Goal: Information Seeking & Learning: Learn about a topic

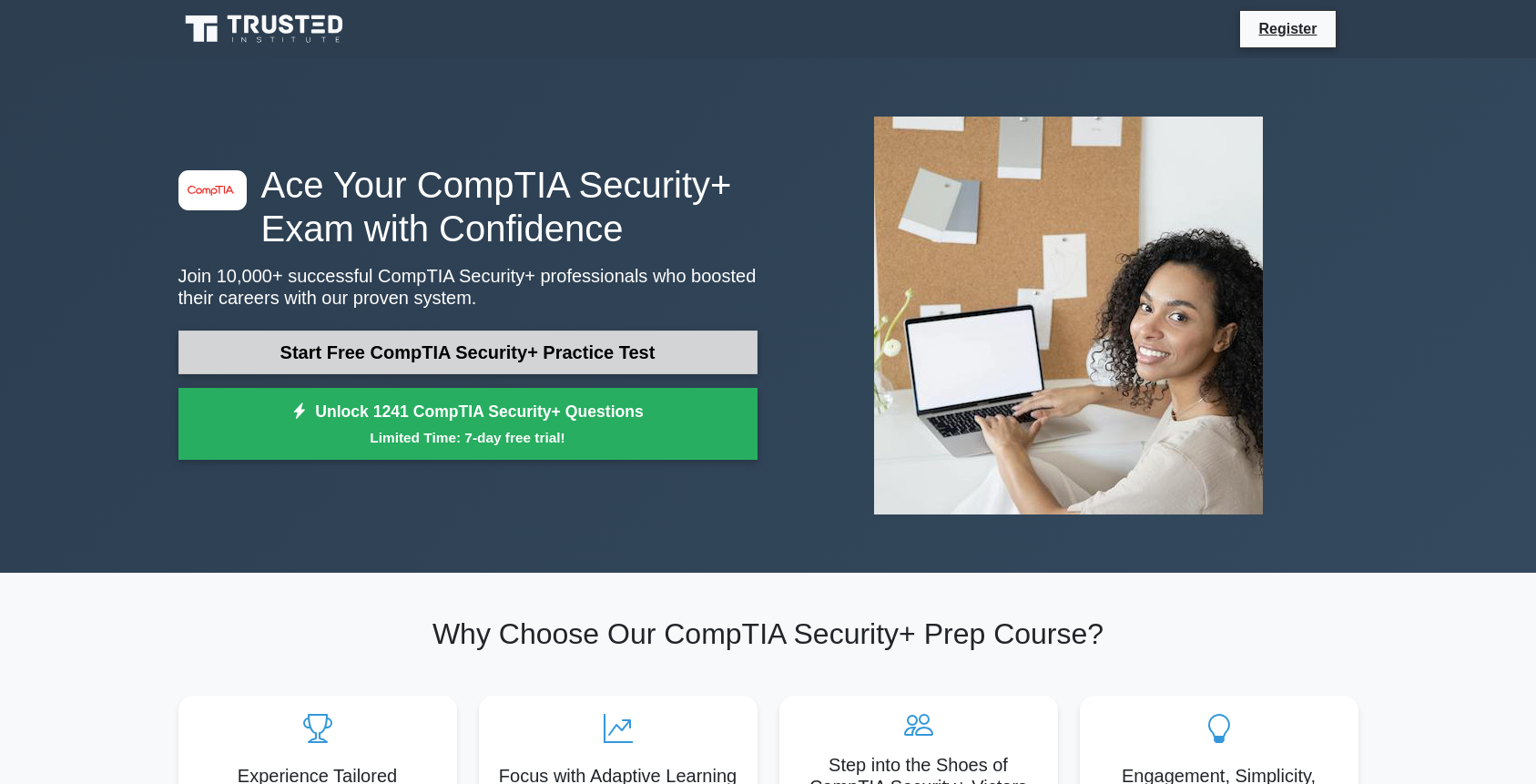
click at [478, 354] on link "Start Free CompTIA Security+ Practice Test" at bounding box center [468, 352] width 579 height 44
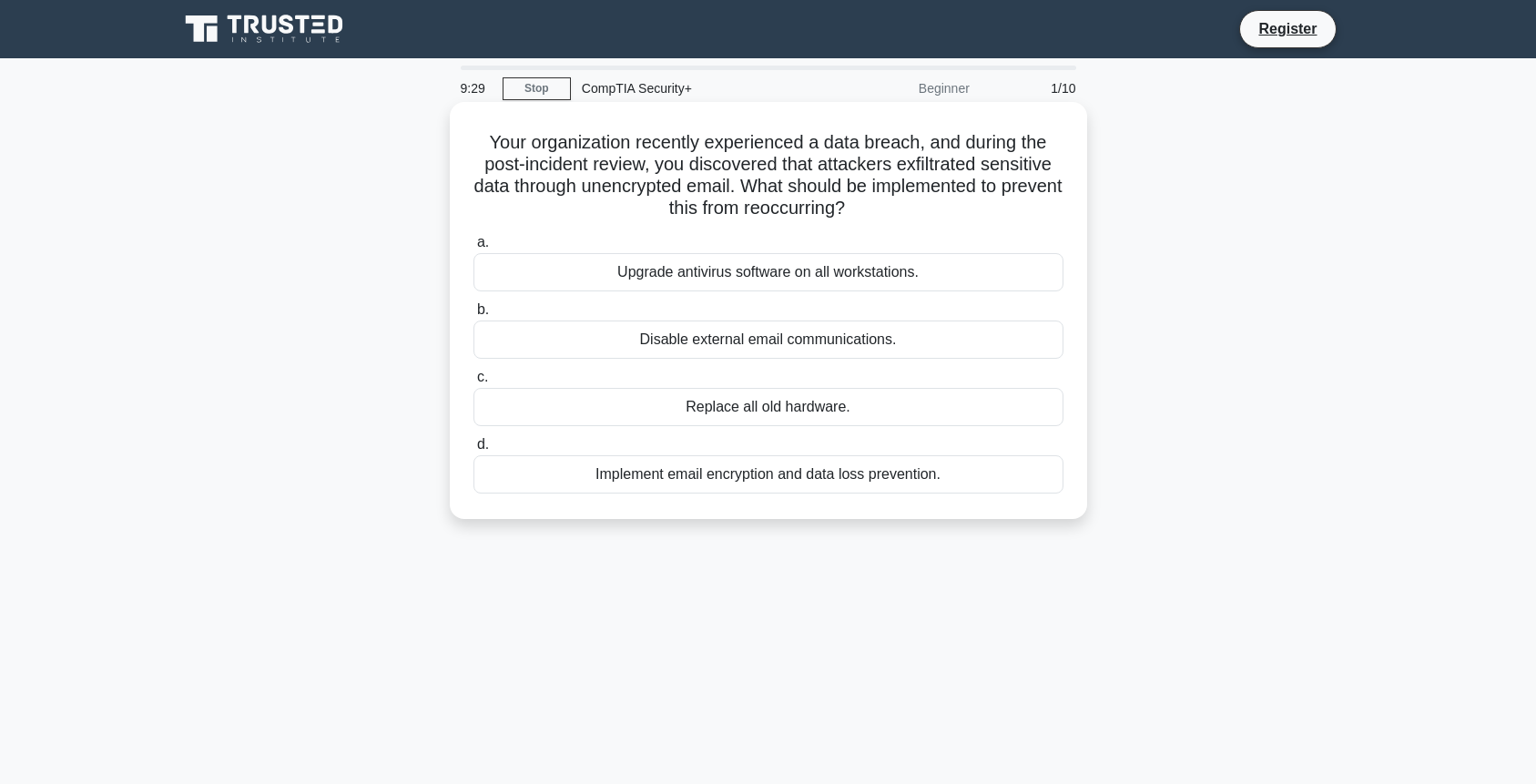
click at [763, 477] on div "Implement email encryption and data loss prevention." at bounding box center [768, 474] width 590 height 39
click at [474, 451] on input "d. Implement email encryption and data loss prevention." at bounding box center [474, 445] width 0 height 12
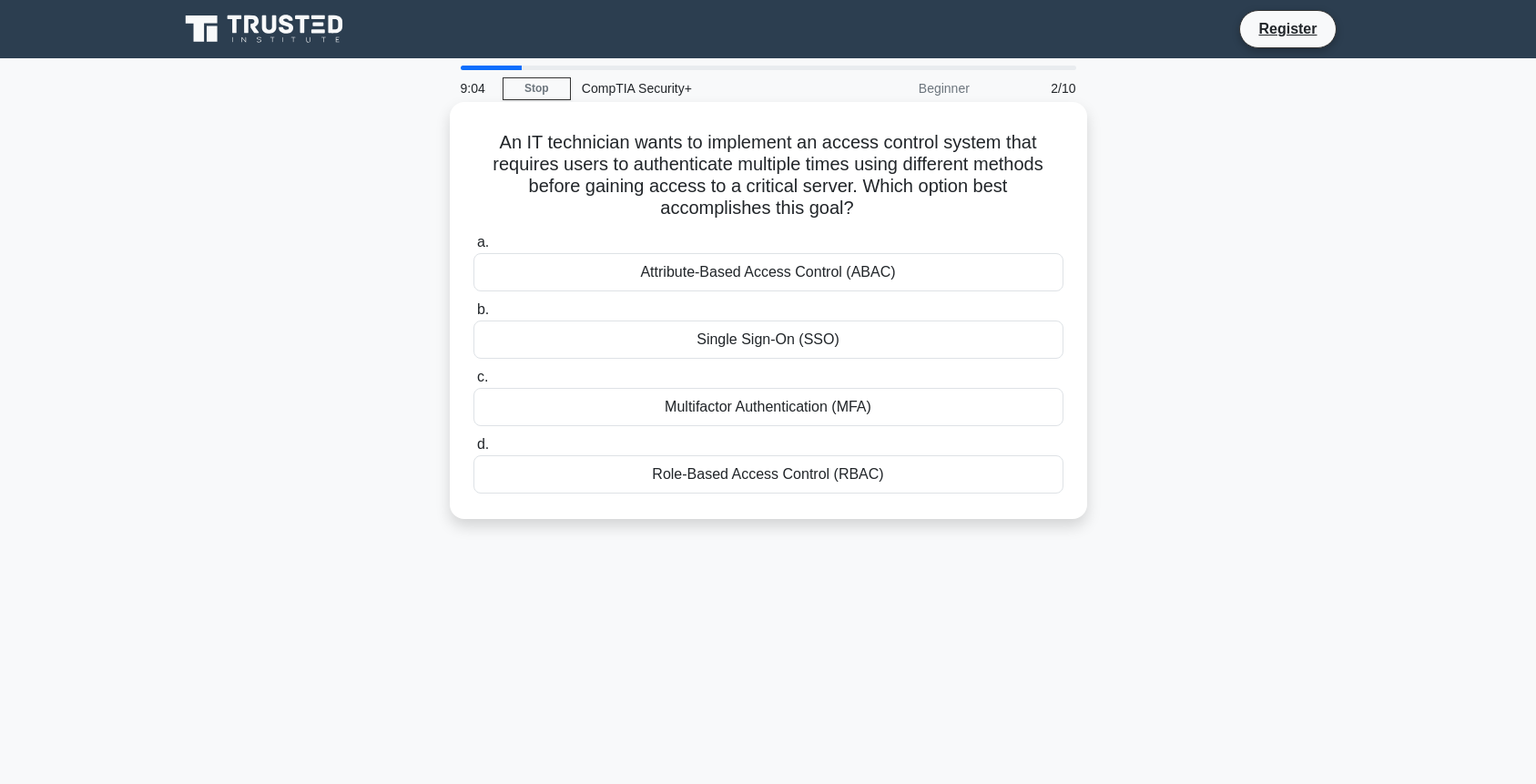
click at [741, 407] on div "Multifactor Authentication (MFA)" at bounding box center [768, 406] width 590 height 39
click at [474, 384] on input "c. Multifactor Authentication (MFA)" at bounding box center [474, 378] width 0 height 12
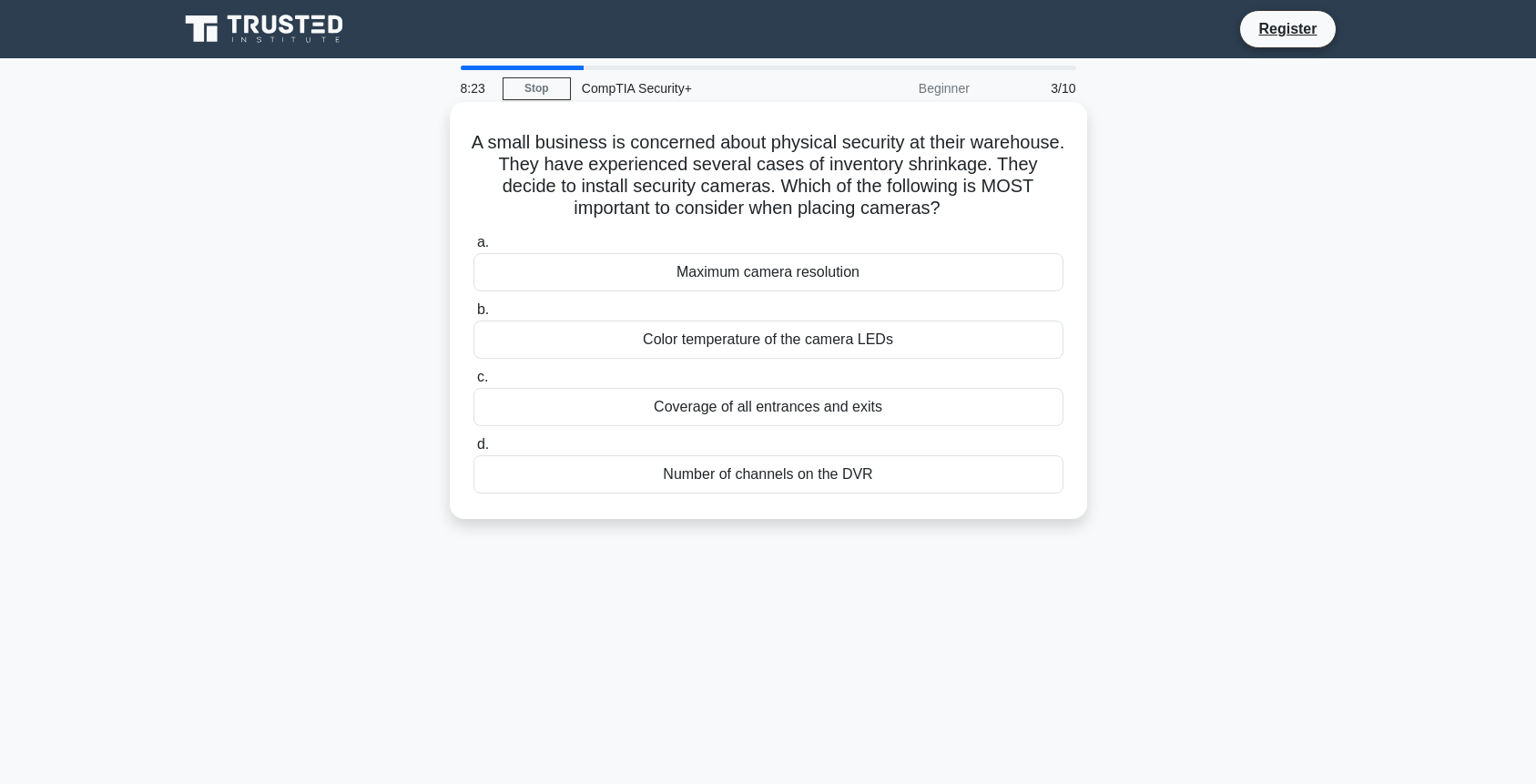
click at [772, 401] on div "Coverage of all entrances and exits" at bounding box center [768, 406] width 590 height 39
click at [474, 384] on input "c. Coverage of all entrances and exits" at bounding box center [474, 378] width 0 height 12
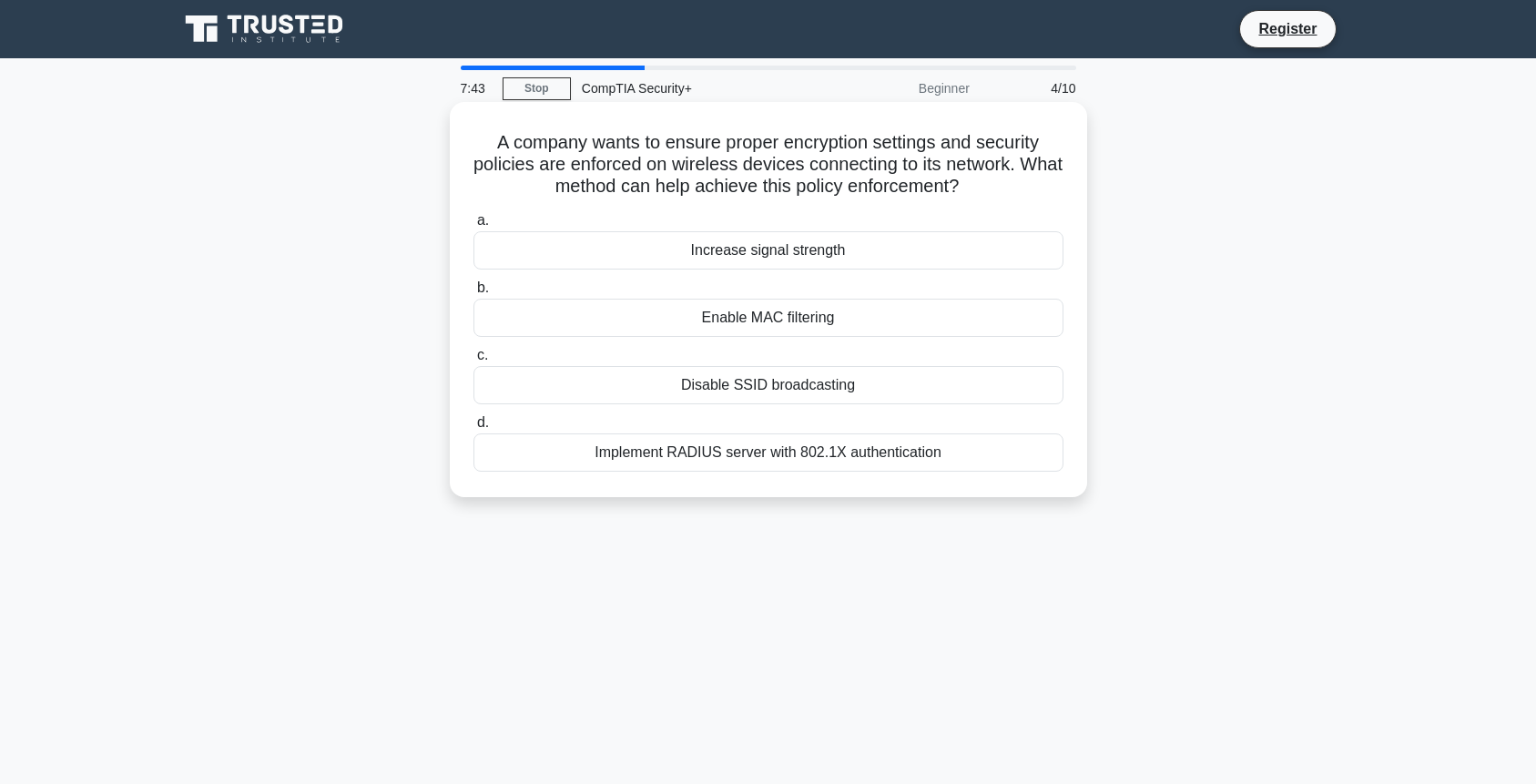
click at [782, 325] on div "Enable MAC filtering" at bounding box center [768, 317] width 590 height 39
click at [474, 294] on input "b. Enable MAC filtering" at bounding box center [474, 288] width 0 height 12
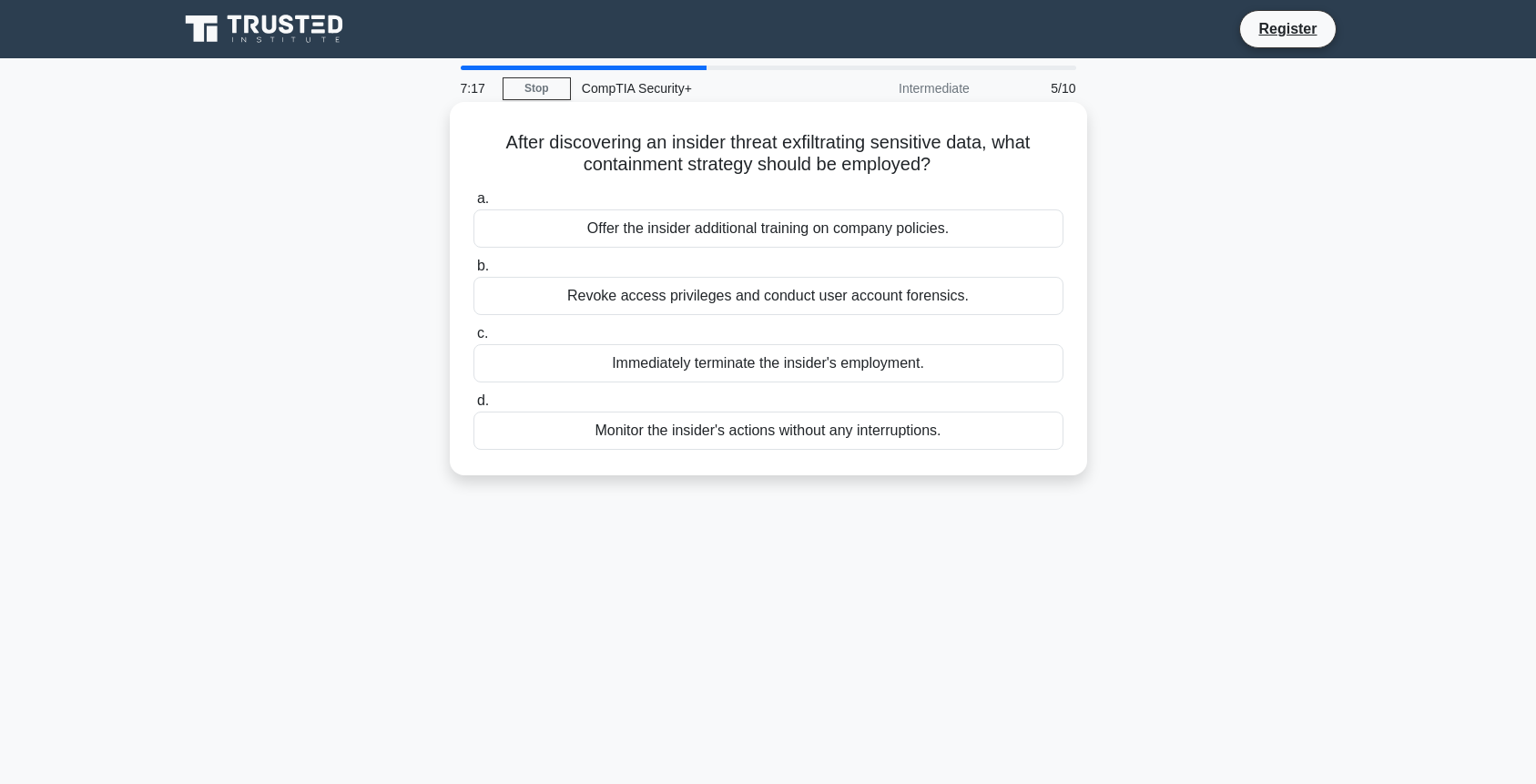
click at [755, 363] on div "Immediately terminate the insider's employment." at bounding box center [768, 363] width 590 height 39
click at [474, 340] on input "c. Immediately terminate the insider's employment." at bounding box center [474, 334] width 0 height 12
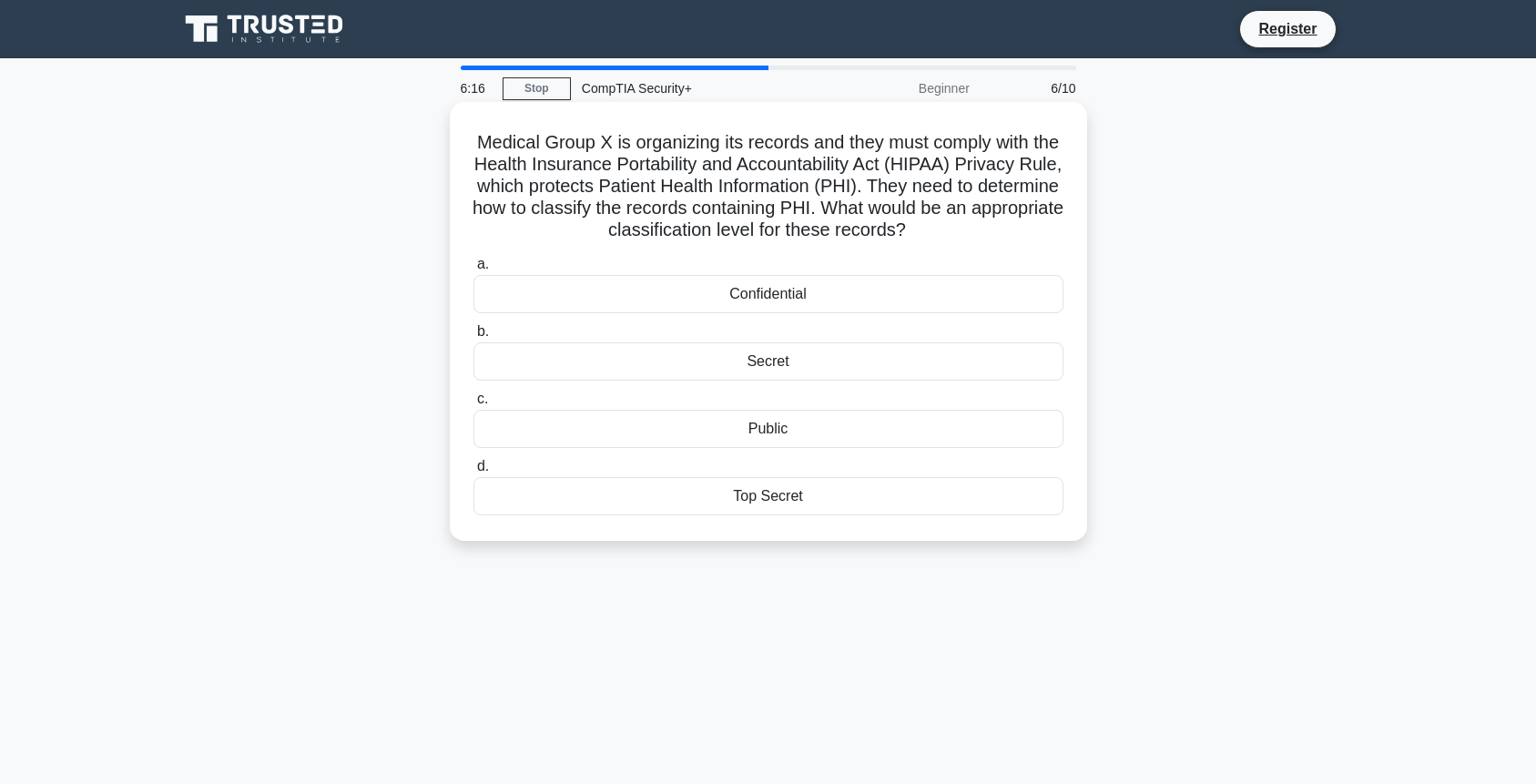
click at [739, 295] on div "Confidential" at bounding box center [768, 293] width 590 height 39
click at [474, 271] on input "a. Confidential" at bounding box center [474, 265] width 0 height 12
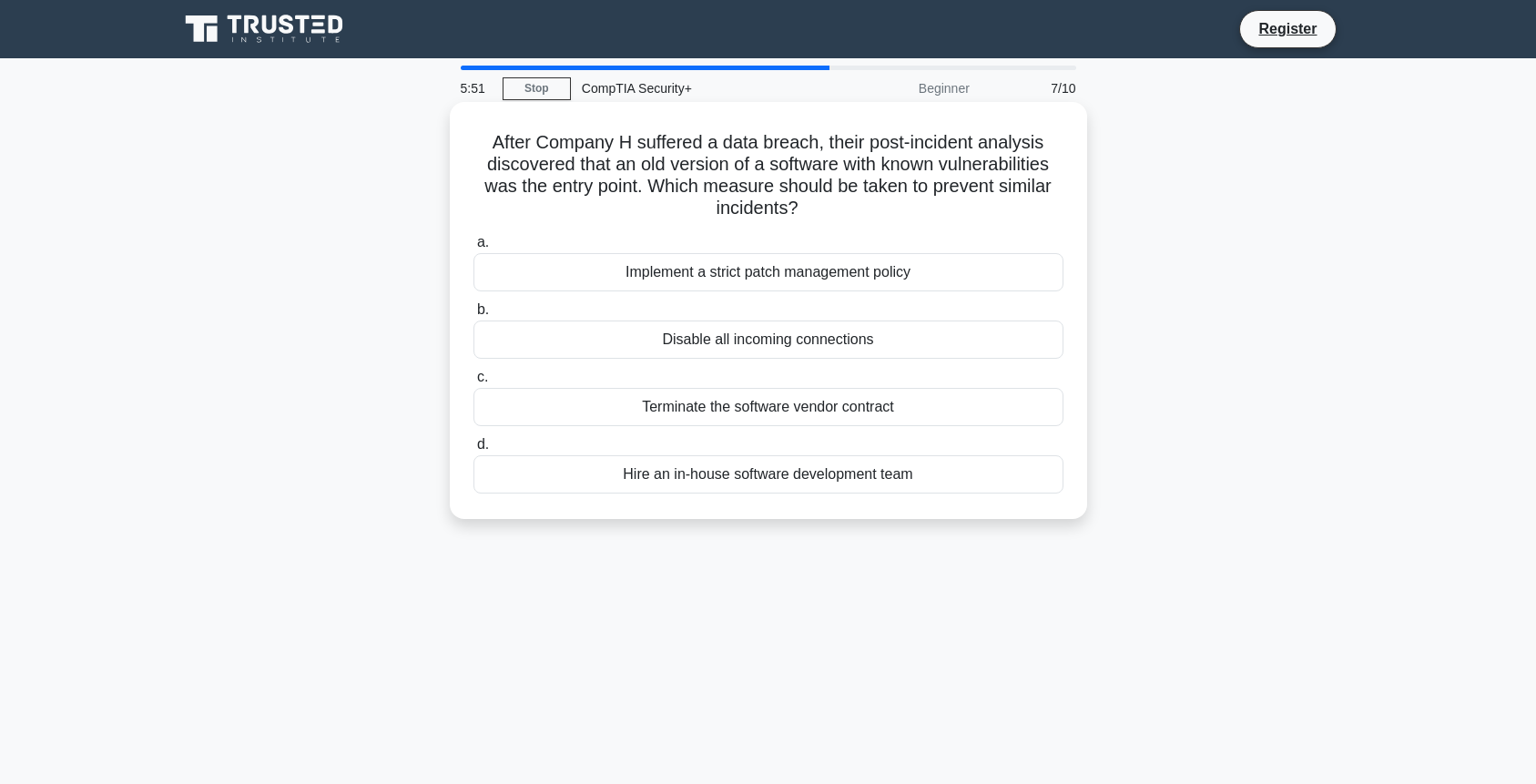
click at [804, 273] on div "Implement a strict patch management policy" at bounding box center [768, 272] width 590 height 39
click at [474, 249] on input "a. Implement a strict patch management policy" at bounding box center [474, 243] width 0 height 12
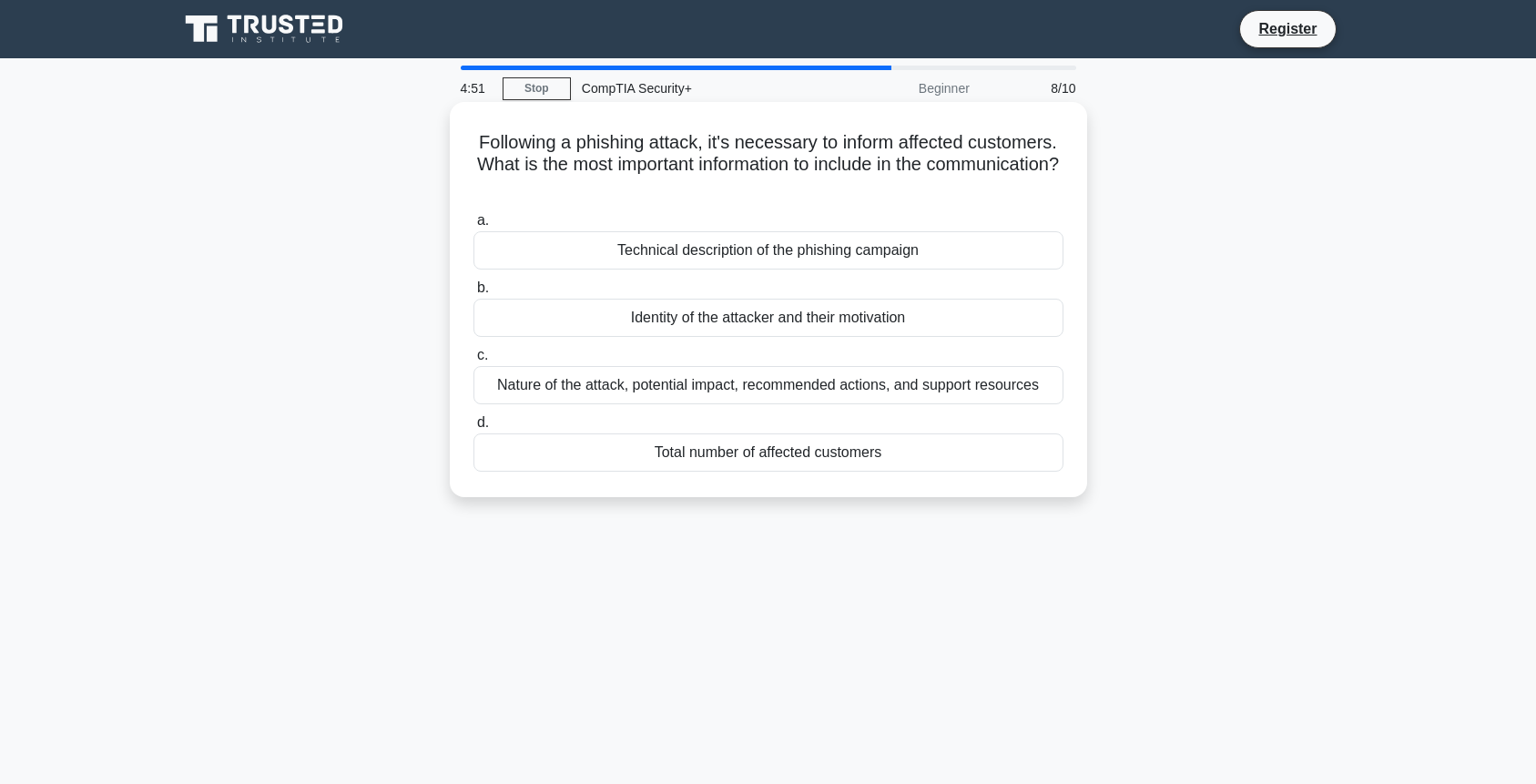
click at [773, 392] on div "Nature of the attack, potential impact, recommended actions, and support resour…" at bounding box center [768, 385] width 590 height 39
click at [474, 362] on input "c. Nature of the attack, potential impact, recommended actions, and support res…" at bounding box center [474, 356] width 0 height 12
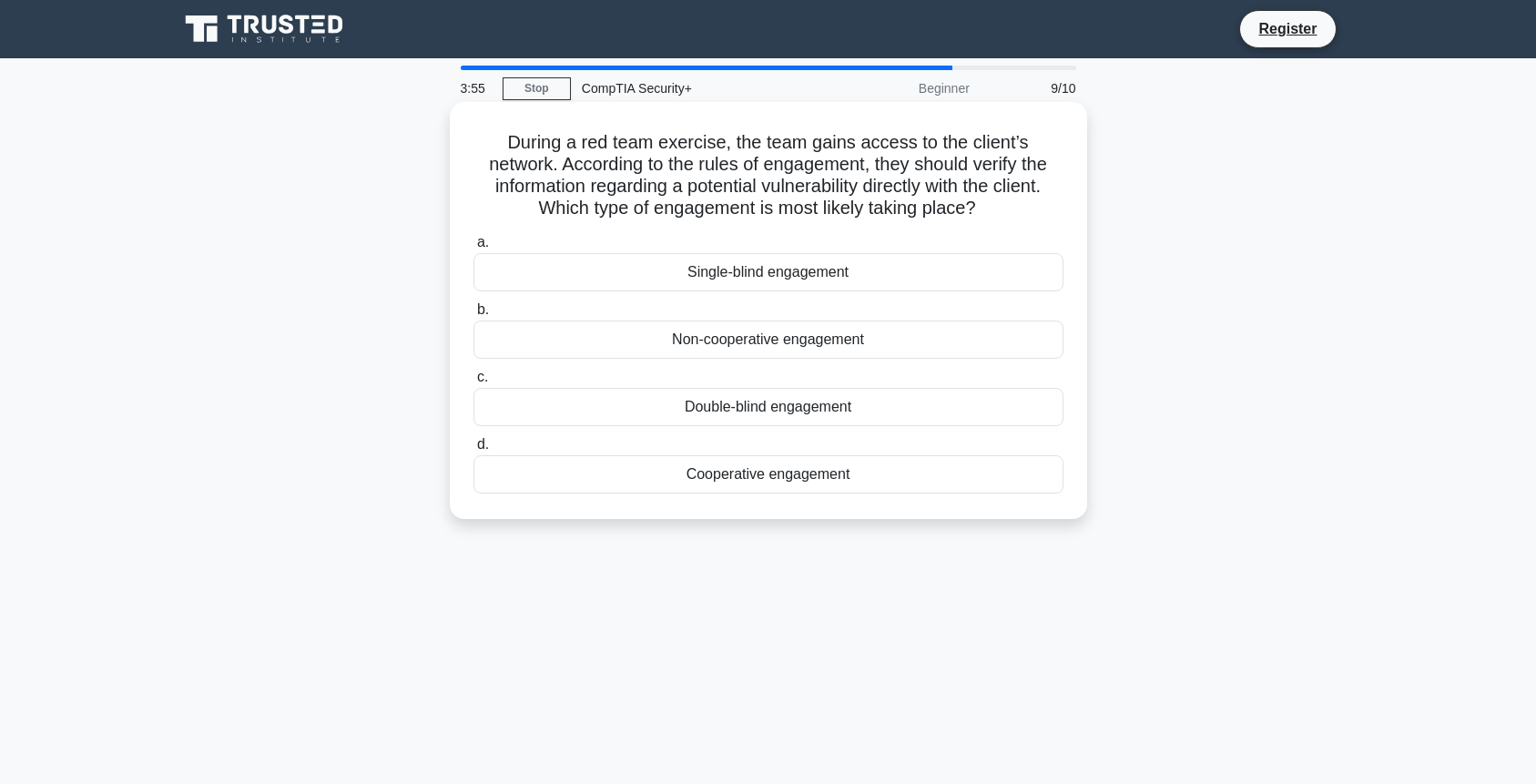
click at [772, 412] on div "Double-blind engagement" at bounding box center [768, 406] width 590 height 39
click at [474, 384] on input "c. Double-blind engagement" at bounding box center [474, 378] width 0 height 12
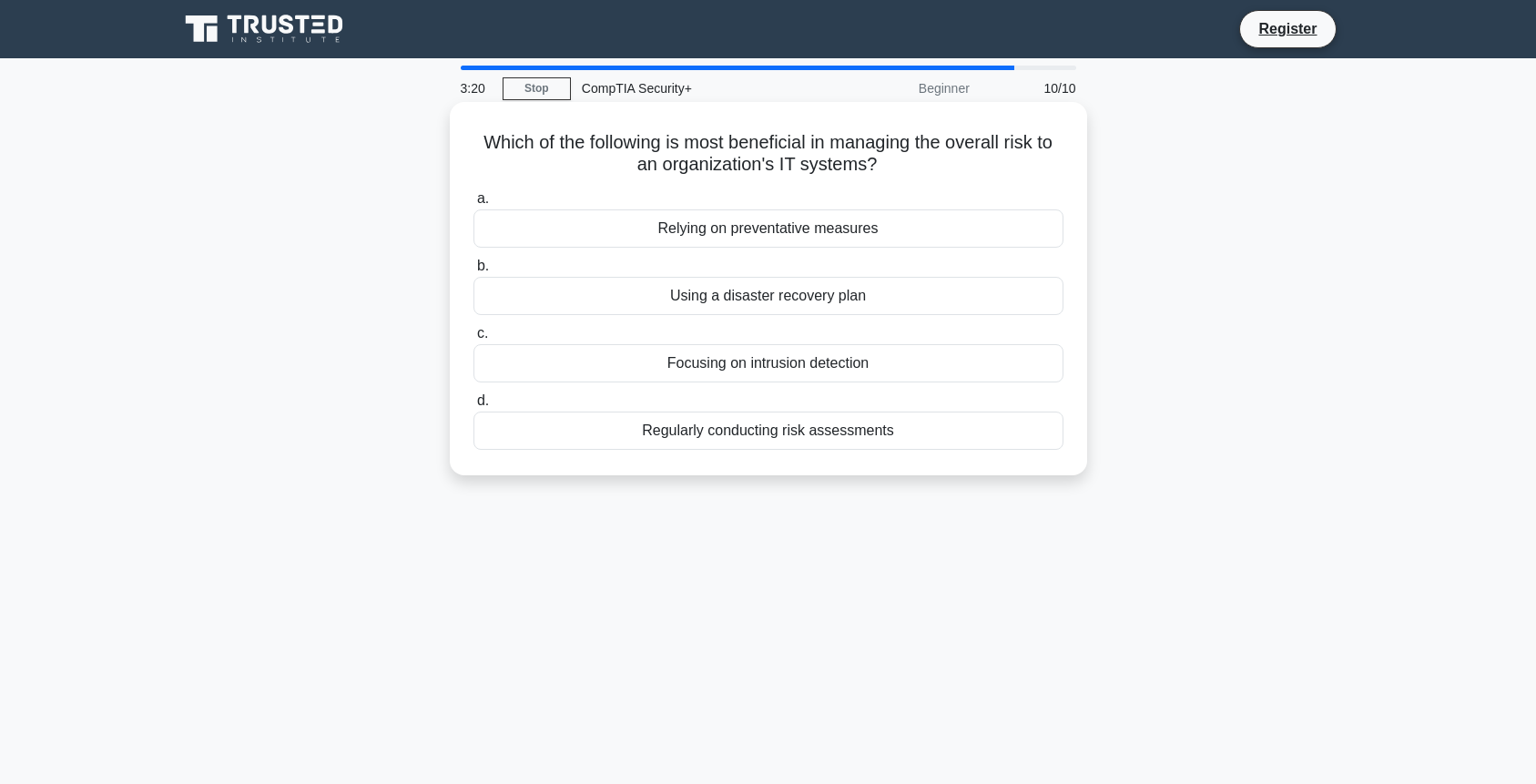
click at [774, 429] on div "Regularly conducting risk assessments" at bounding box center [768, 430] width 590 height 39
click at [474, 407] on input "d. Regularly conducting risk assessments" at bounding box center [474, 401] width 0 height 12
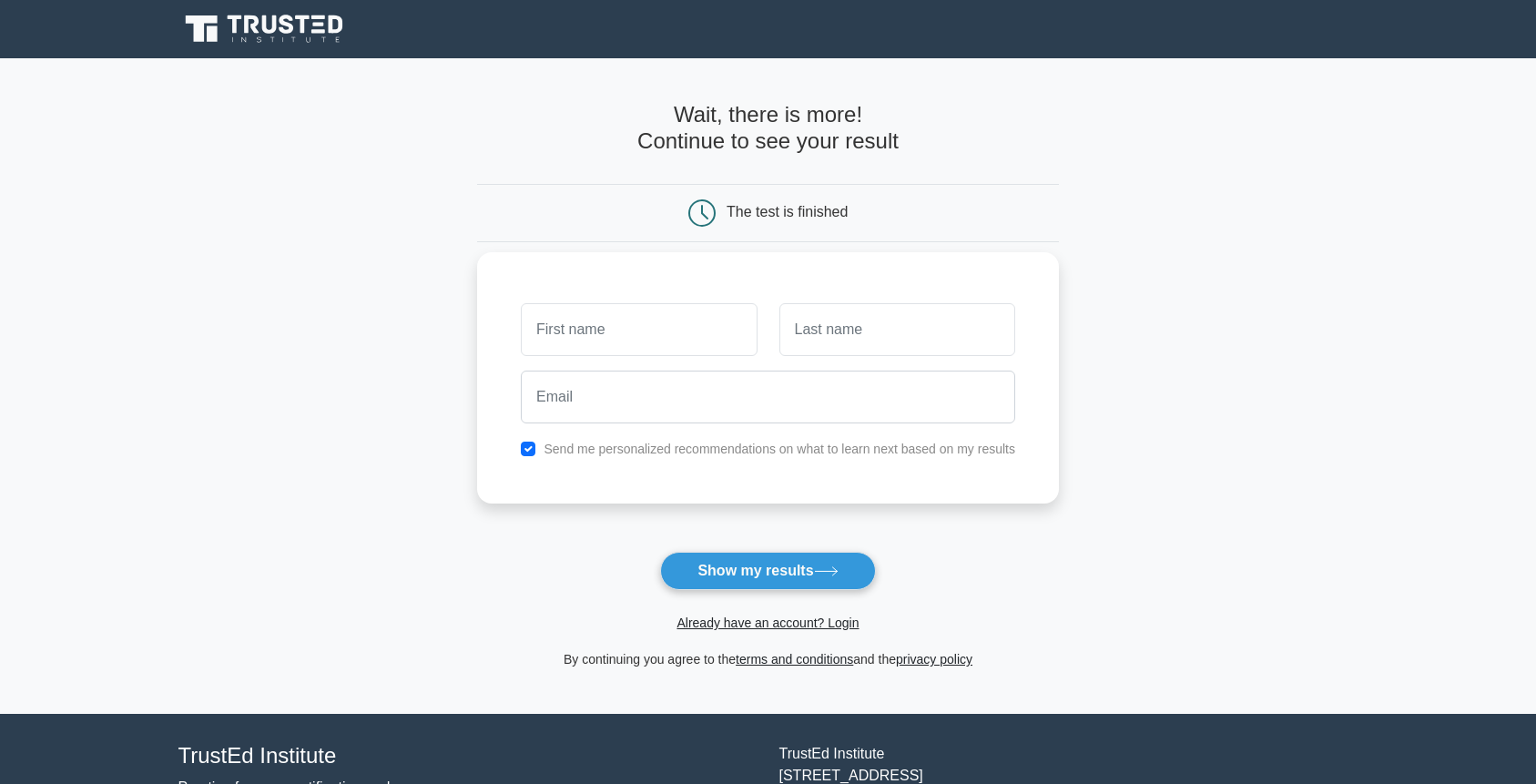
click at [682, 332] on input "text" at bounding box center [639, 329] width 236 height 53
type input "[PERSON_NAME]"
type input "Pong"
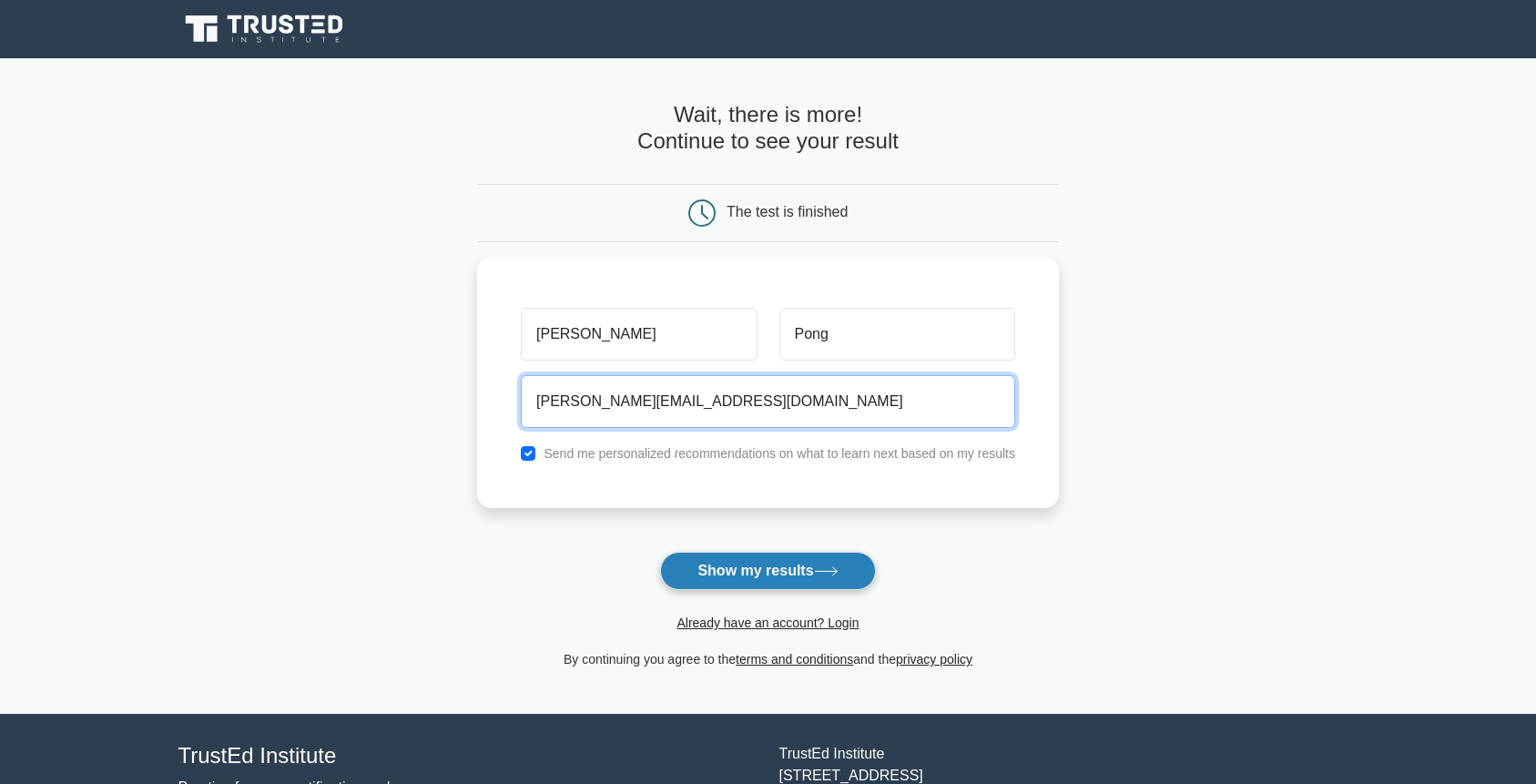
type input "mike.kwapong7@gmail.com"
click at [819, 562] on button "Show my results" at bounding box center [768, 571] width 215 height 39
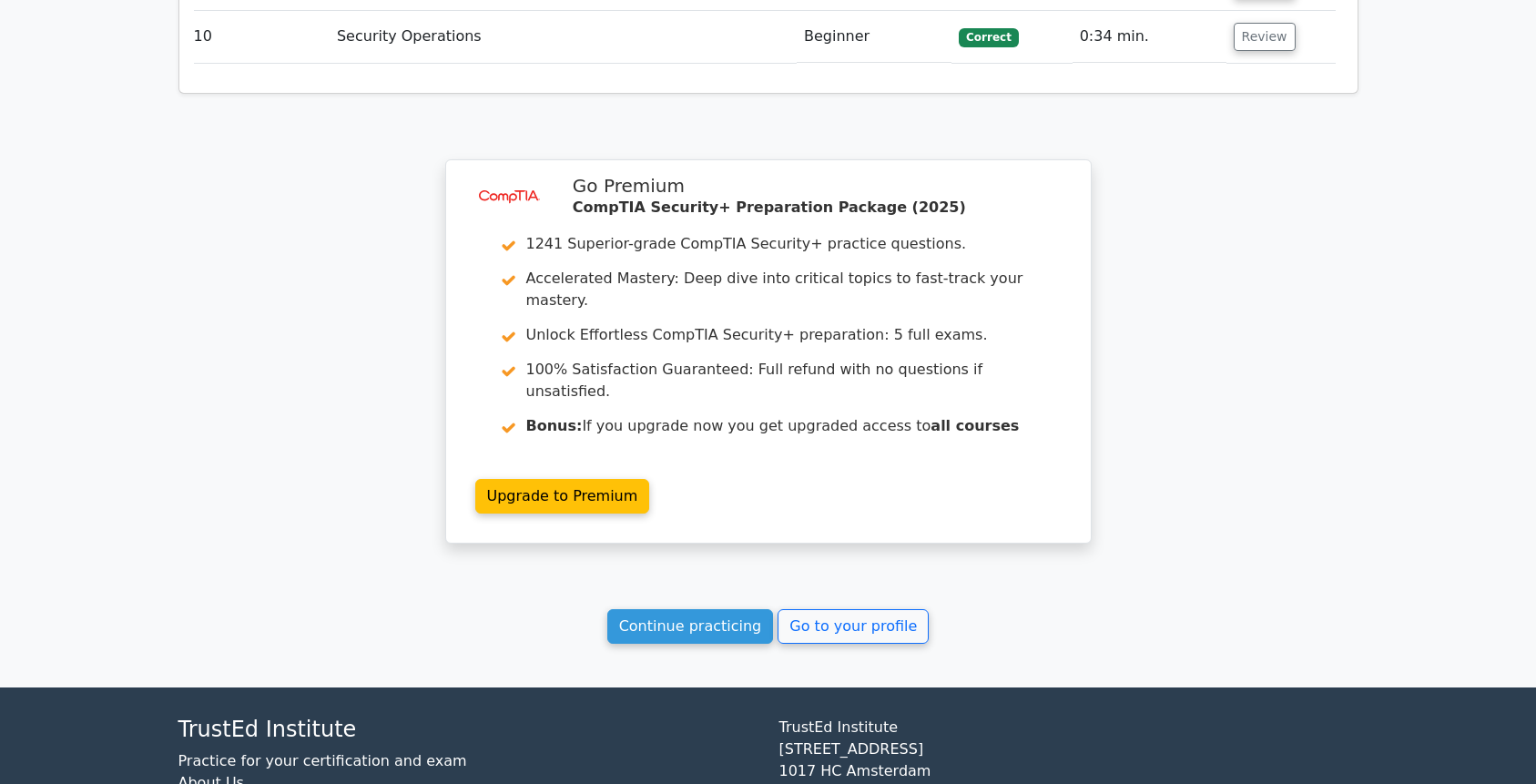
scroll to position [2622, 0]
click at [831, 610] on link "Go to your profile" at bounding box center [853, 626] width 151 height 35
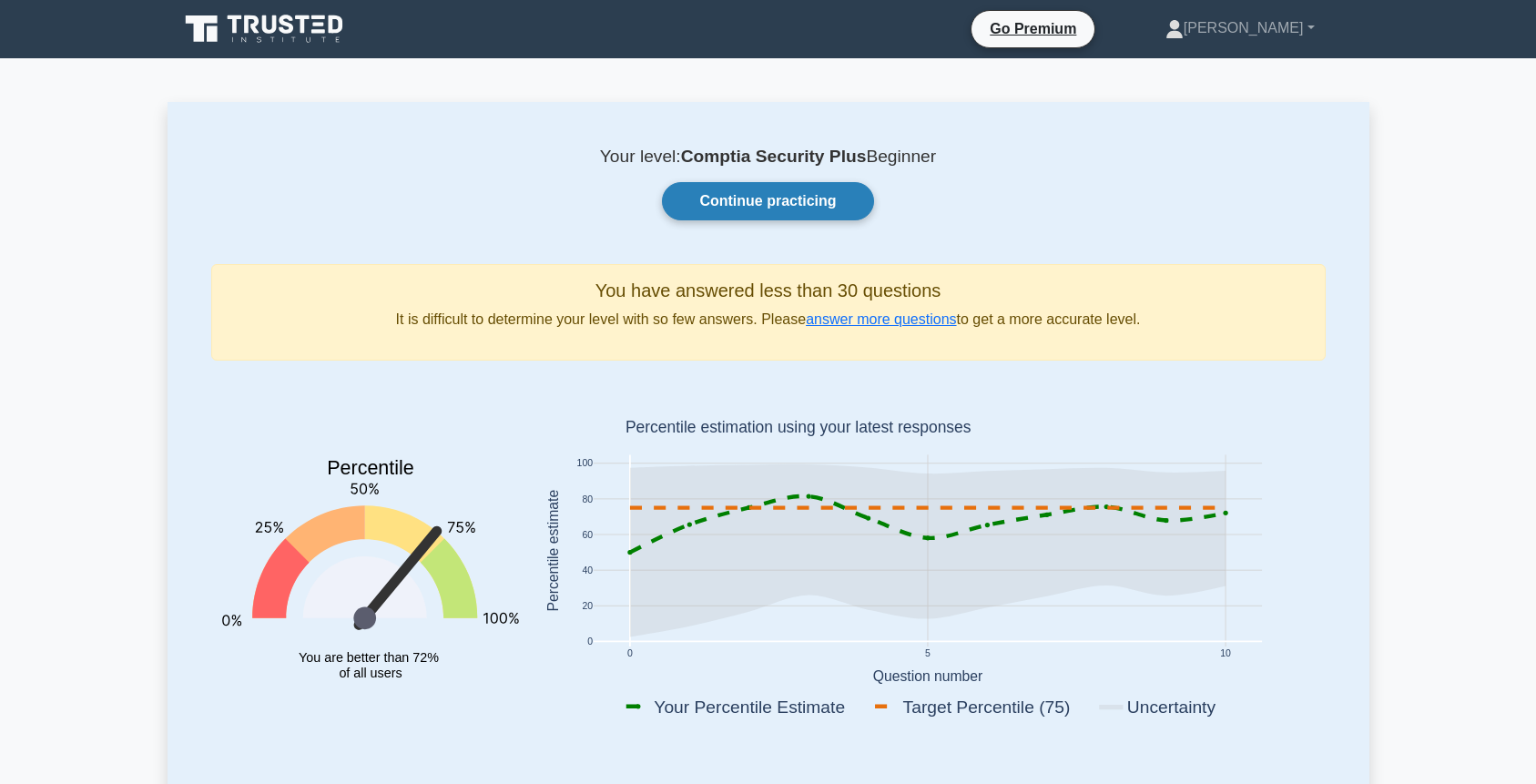
click at [770, 208] on link "Continue practicing" at bounding box center [768, 201] width 211 height 39
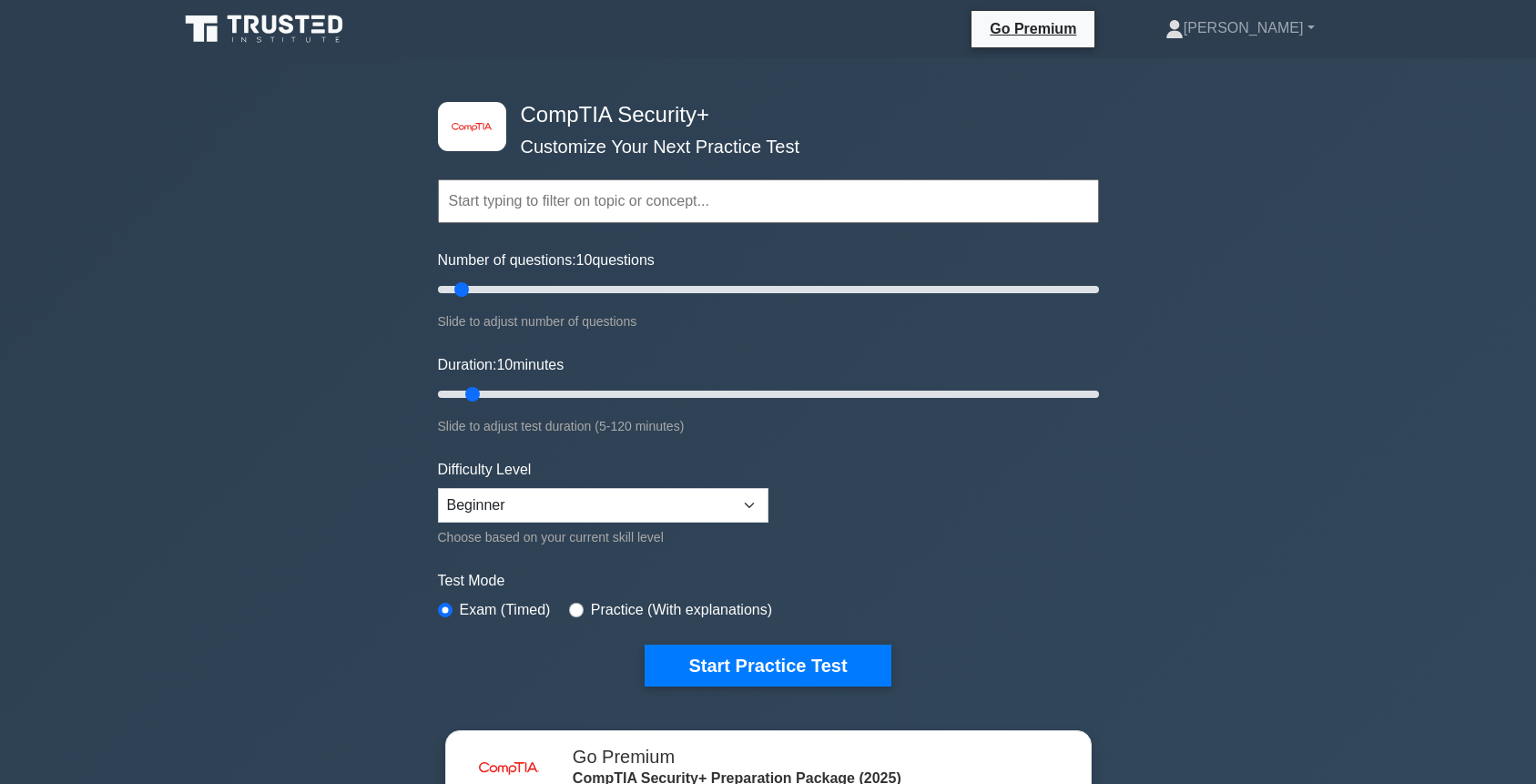
click at [661, 195] on input "text" at bounding box center [768, 201] width 661 height 44
click at [820, 653] on button "Start Practice Test" at bounding box center [768, 665] width 246 height 42
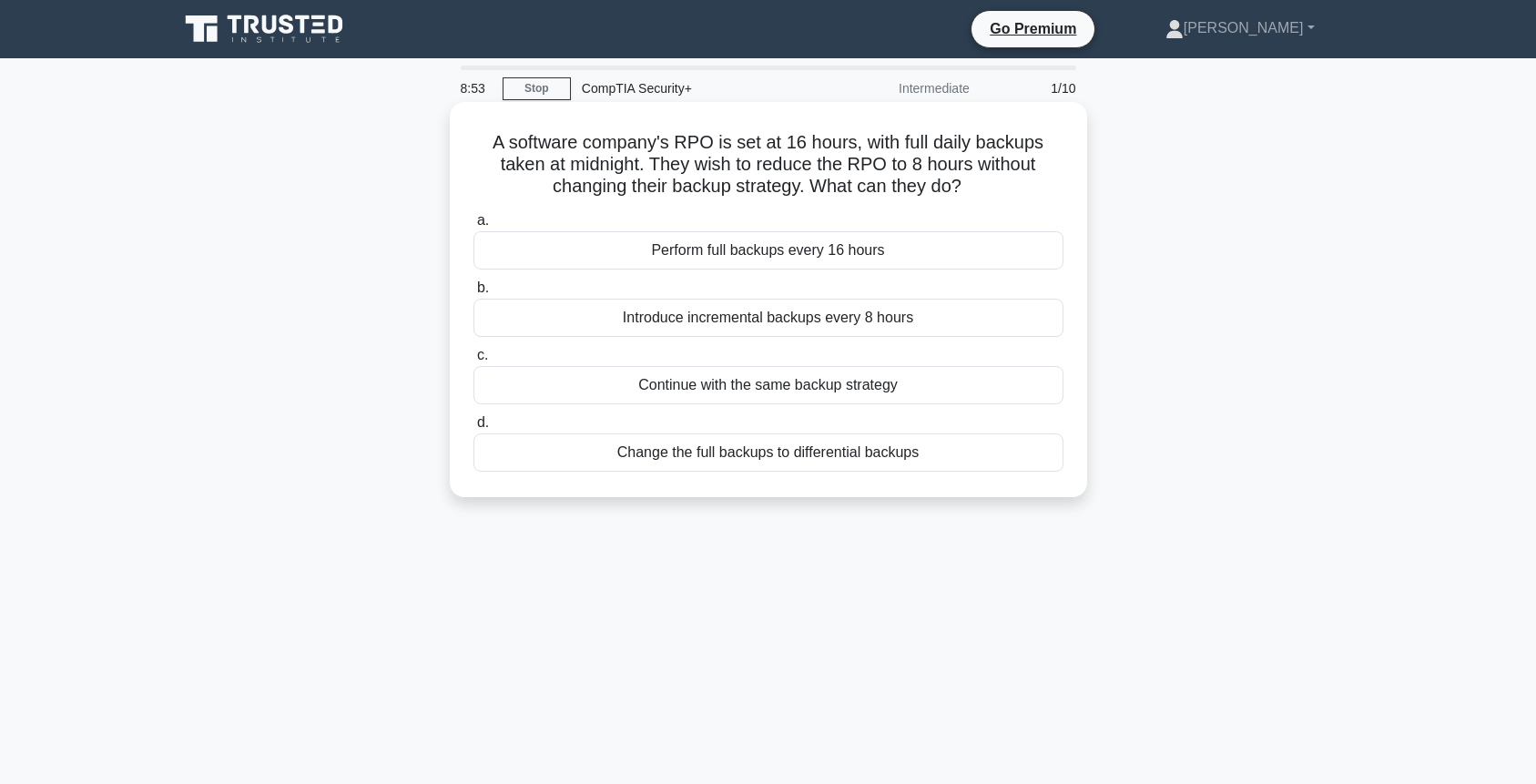
click at [809, 318] on div "Introduce incremental backups every 8 hours" at bounding box center [768, 317] width 590 height 39
click at [474, 294] on input "b. Introduce incremental backups every 8 hours" at bounding box center [474, 288] width 0 height 12
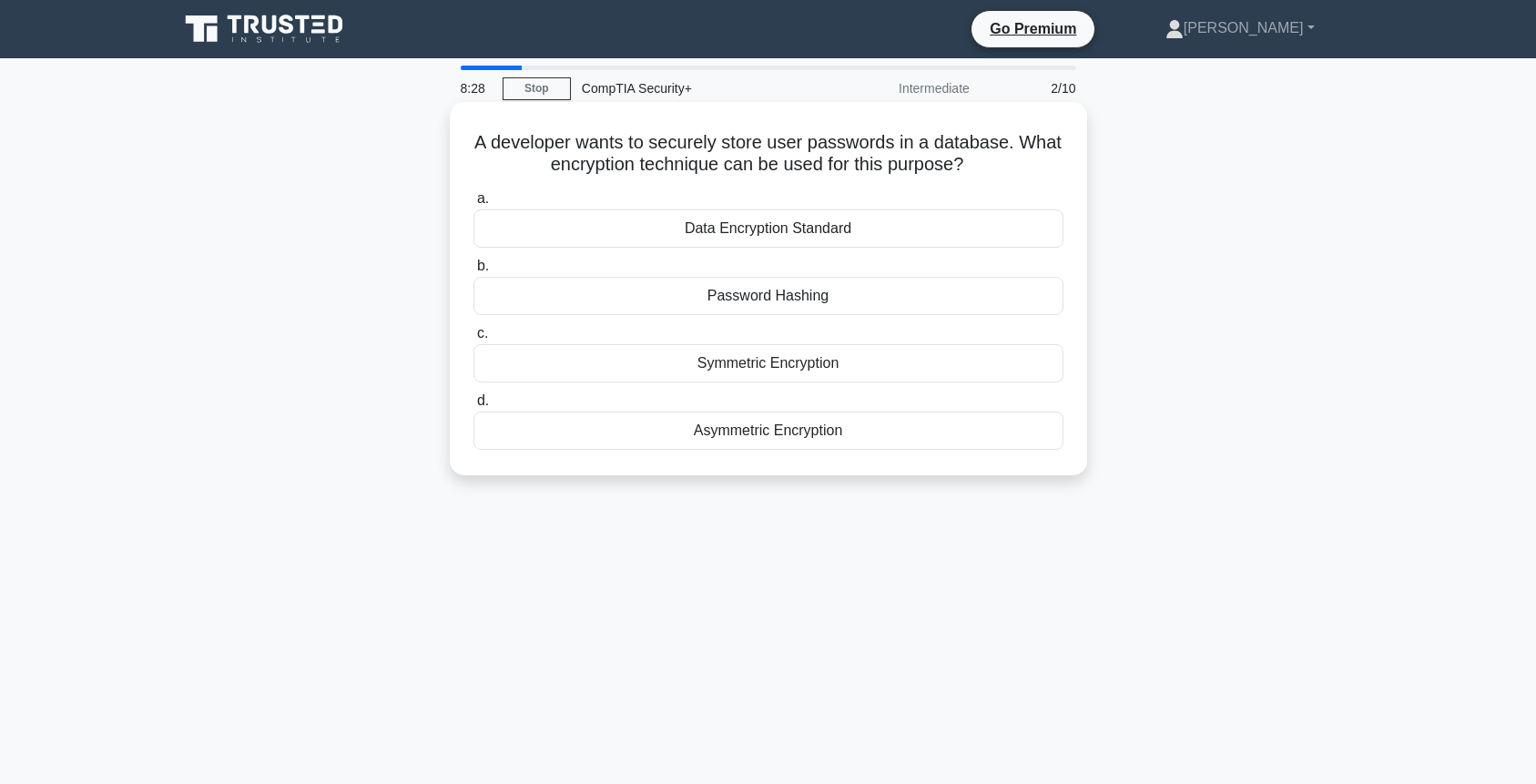
click at [795, 295] on div "Password Hashing" at bounding box center [768, 295] width 590 height 39
click at [474, 273] on input "b. Password Hashing" at bounding box center [474, 267] width 0 height 12
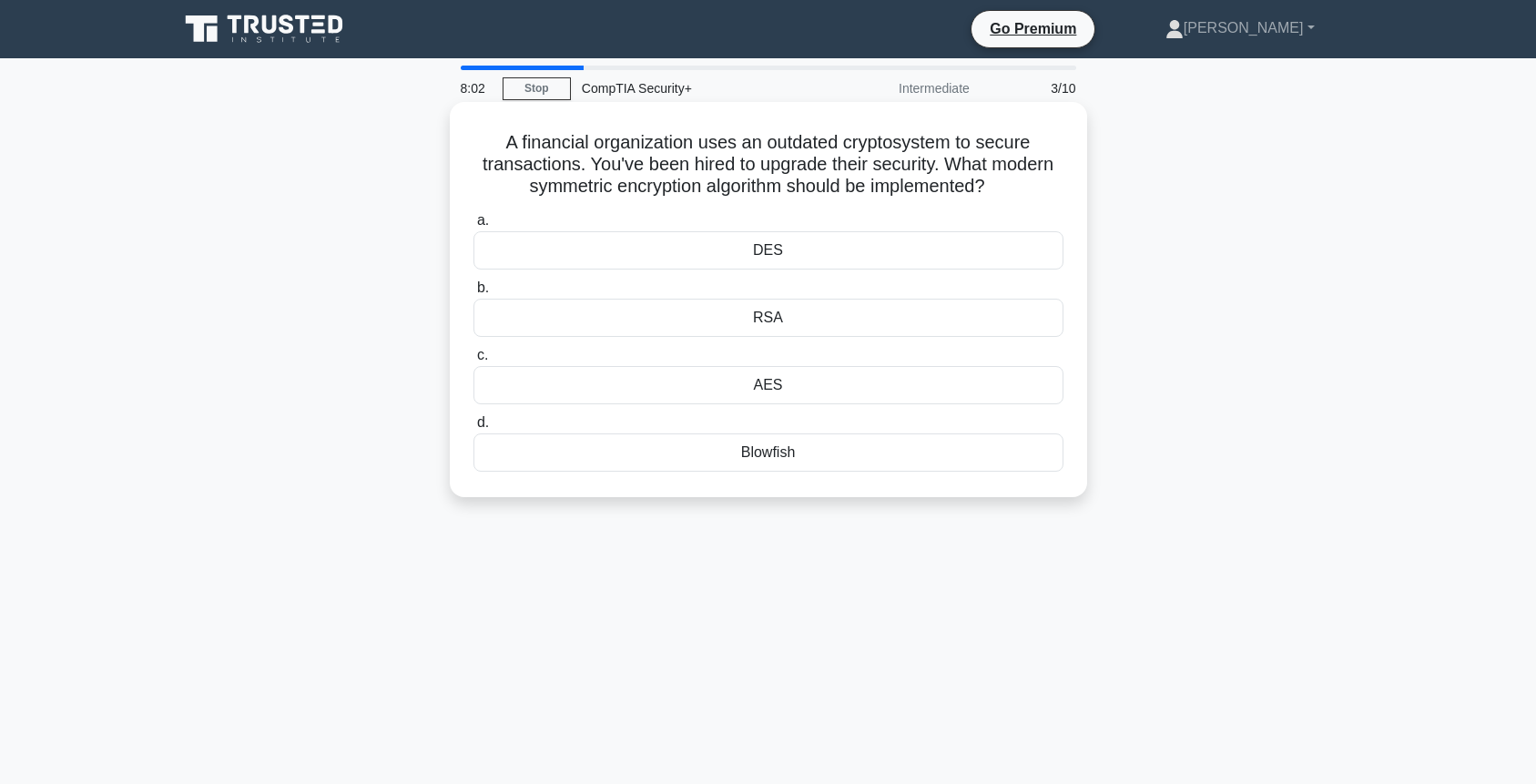
click at [779, 385] on div "AES" at bounding box center [768, 385] width 590 height 39
click at [474, 362] on input "c. AES" at bounding box center [474, 356] width 0 height 12
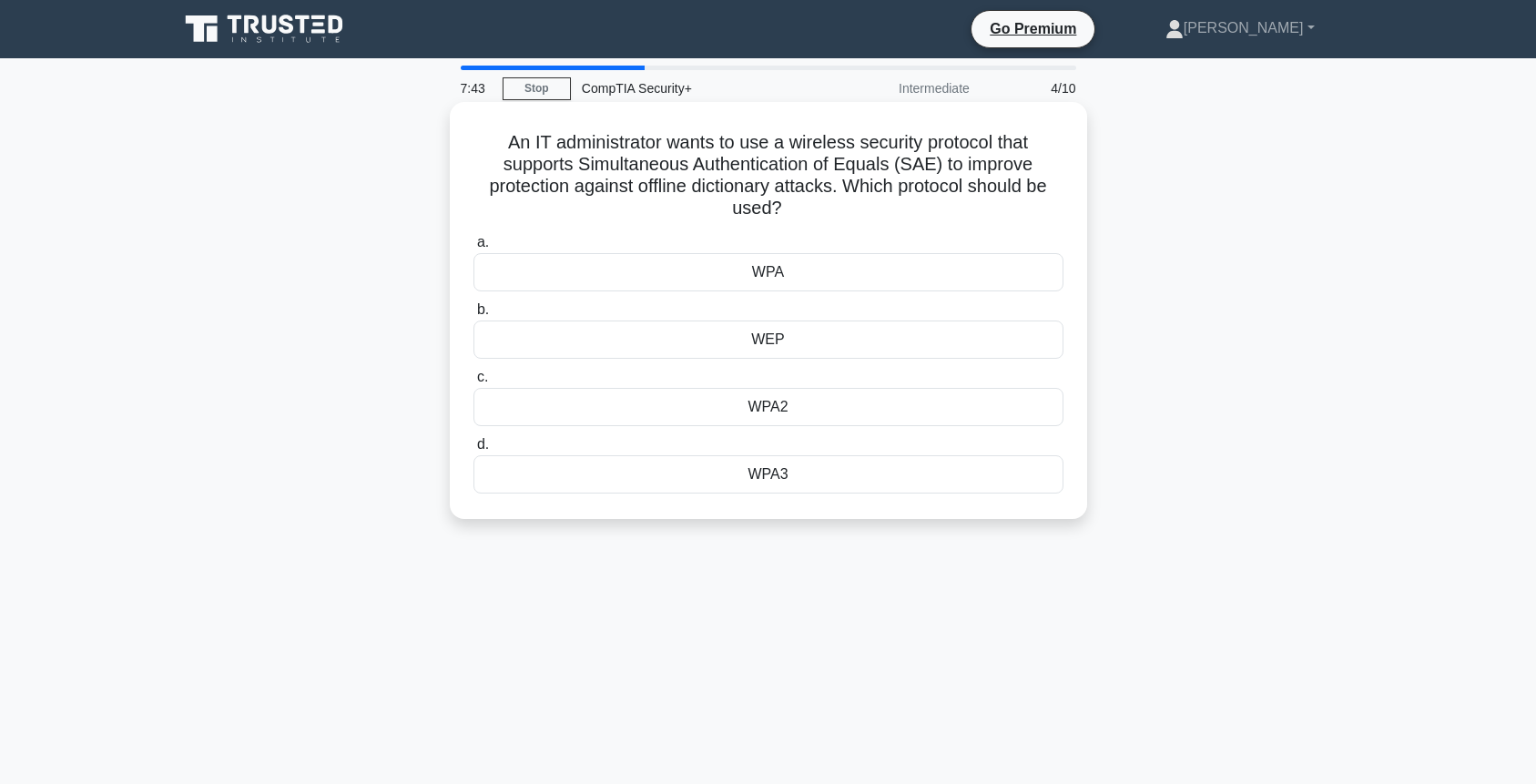
click at [785, 407] on div "WPA2" at bounding box center [768, 406] width 590 height 39
click at [474, 384] on input "c. WPA2" at bounding box center [474, 378] width 0 height 12
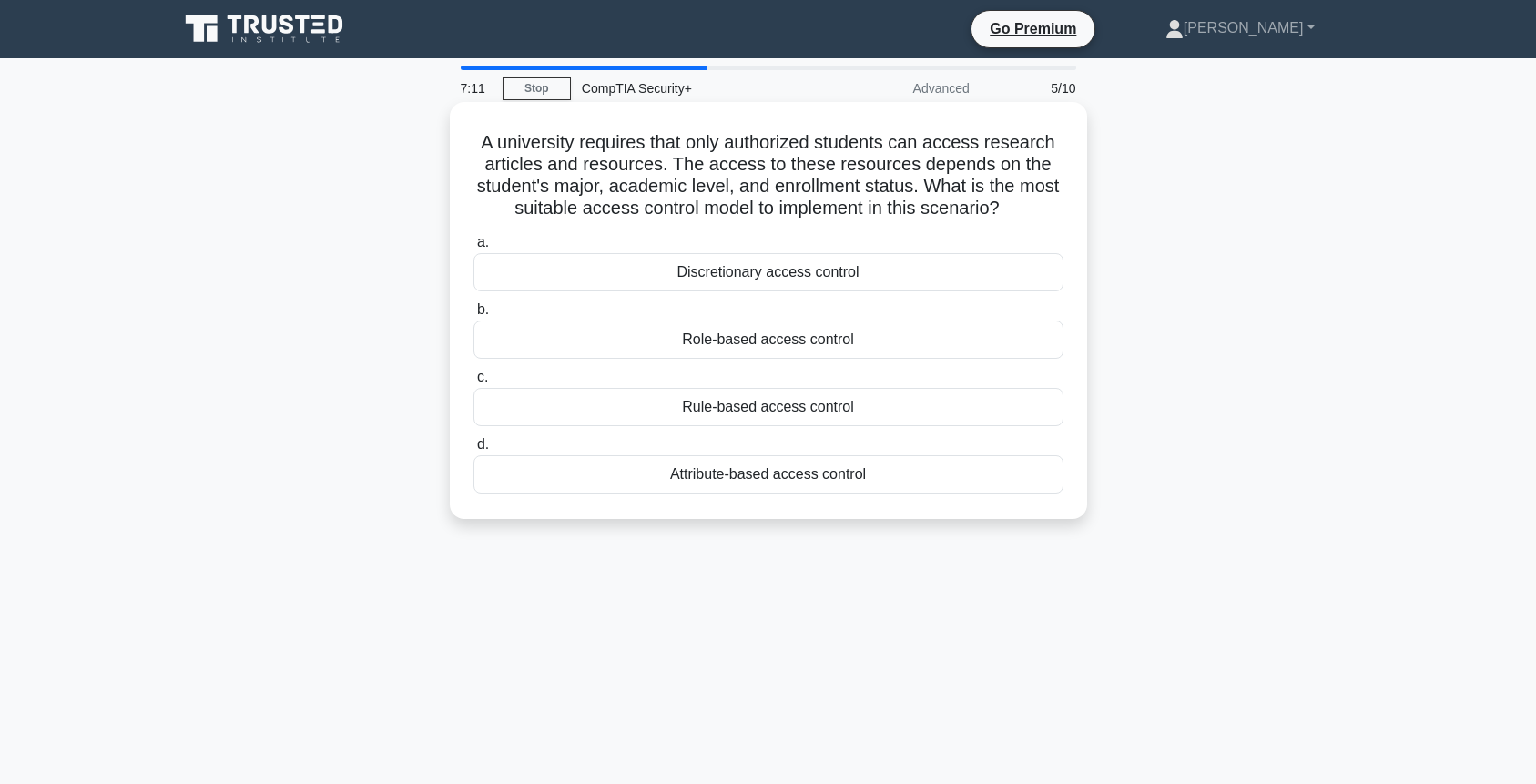
click at [757, 269] on div "Discretionary access control" at bounding box center [768, 272] width 590 height 39
click at [474, 249] on input "a. Discretionary access control" at bounding box center [474, 243] width 0 height 12
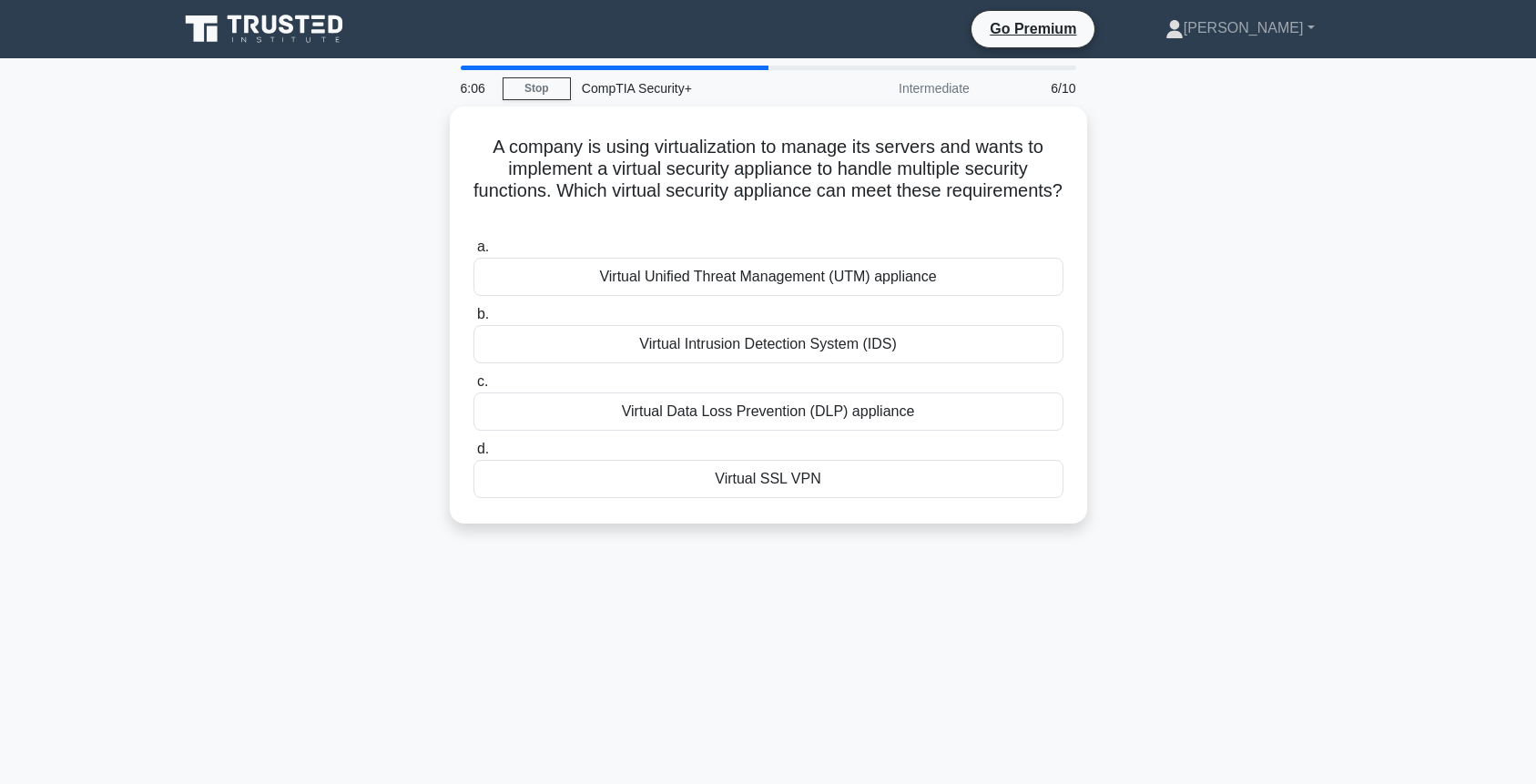
click at [757, 269] on div "Virtual Unified Threat Management (UTM) appliance" at bounding box center [768, 277] width 590 height 39
click at [474, 253] on input "a. Virtual Unified Threat Management (UTM) appliance" at bounding box center [474, 247] width 0 height 12
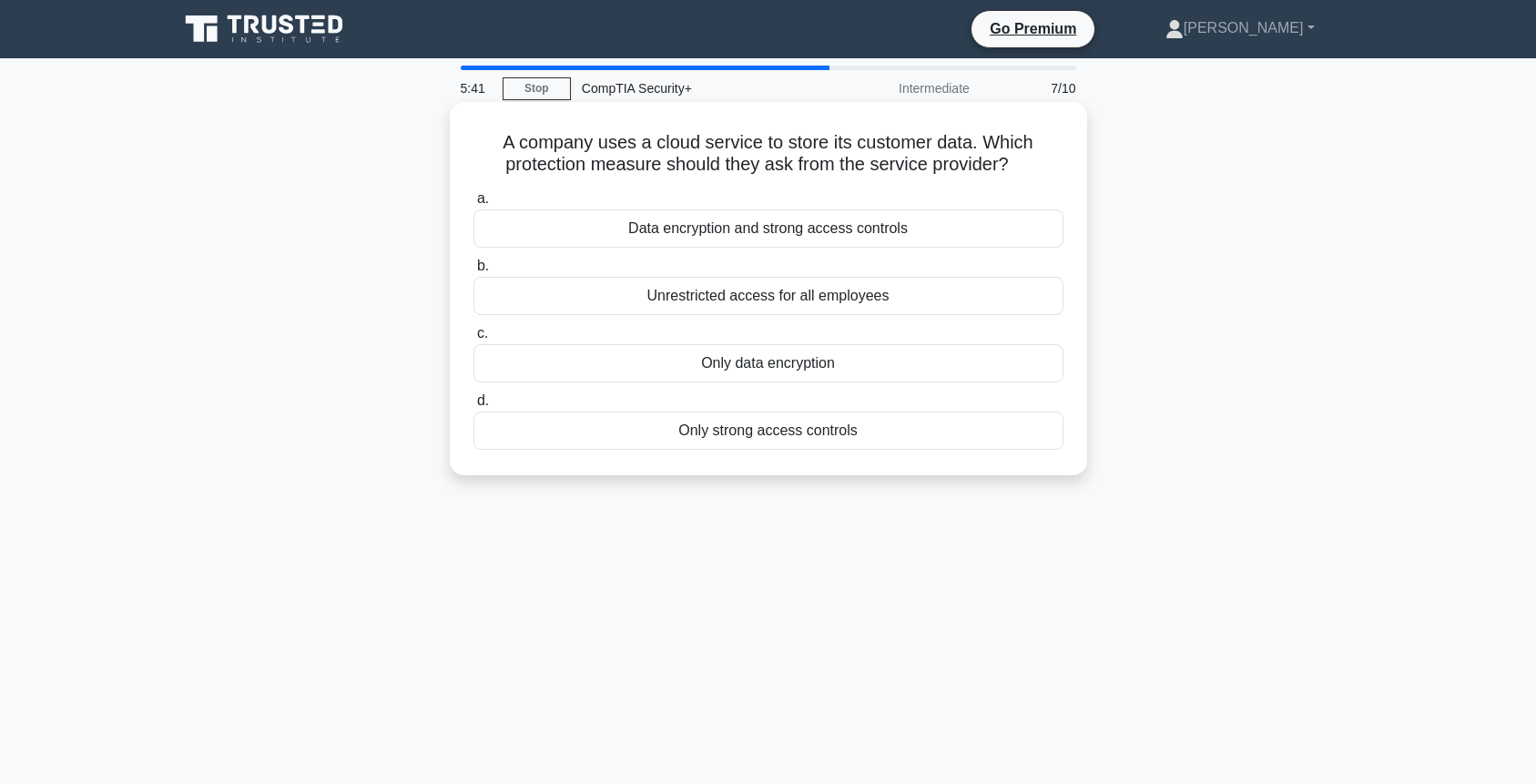
click at [757, 229] on div "Data encryption and strong access controls" at bounding box center [768, 228] width 590 height 39
click at [474, 205] on input "a. Data encryption and strong access controls" at bounding box center [474, 199] width 0 height 12
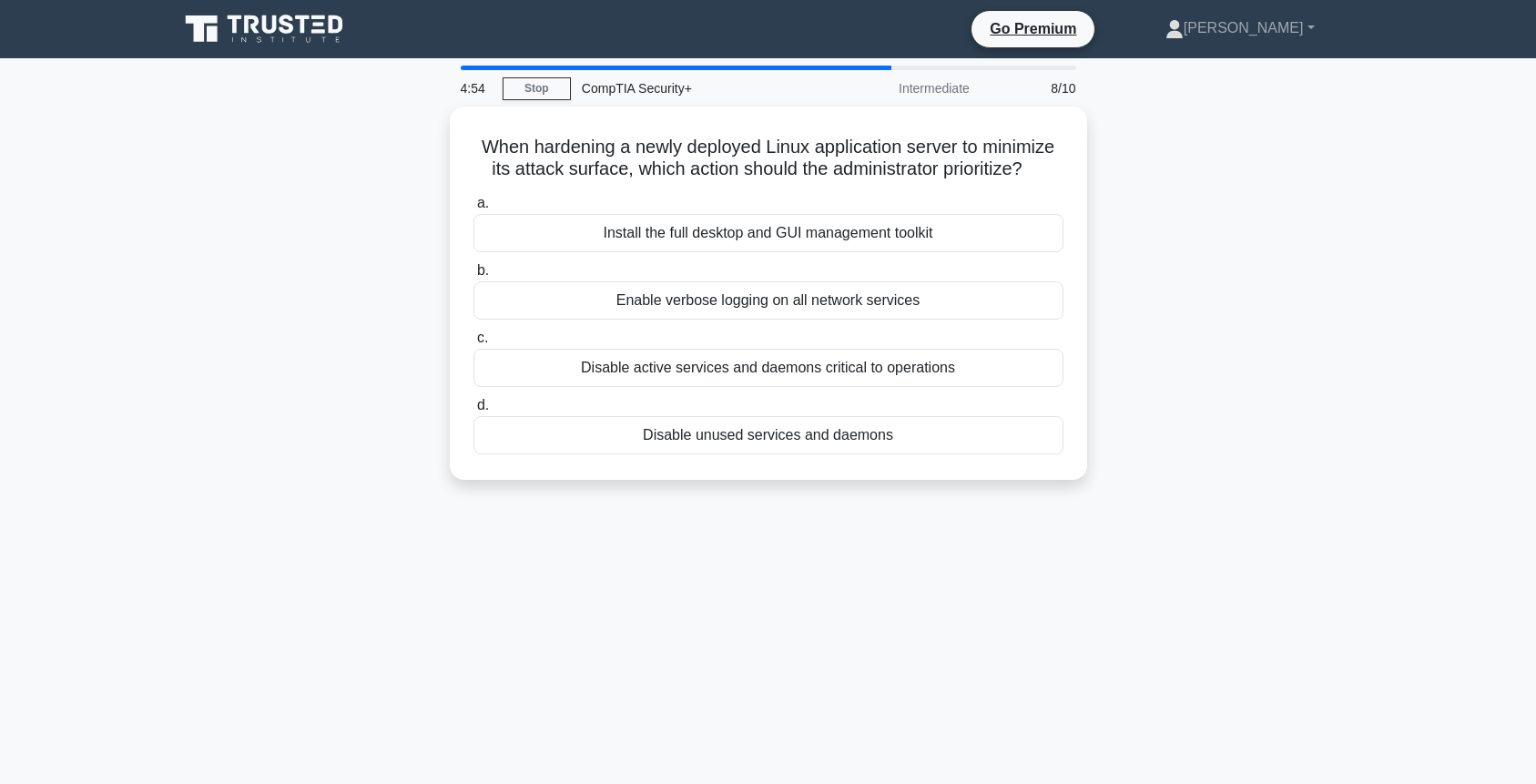
click at [757, 229] on div "Install the full desktop and GUI management toolkit" at bounding box center [768, 233] width 590 height 39
click at [474, 209] on input "a. Install the full desktop and GUI management toolkit" at bounding box center [474, 203] width 0 height 12
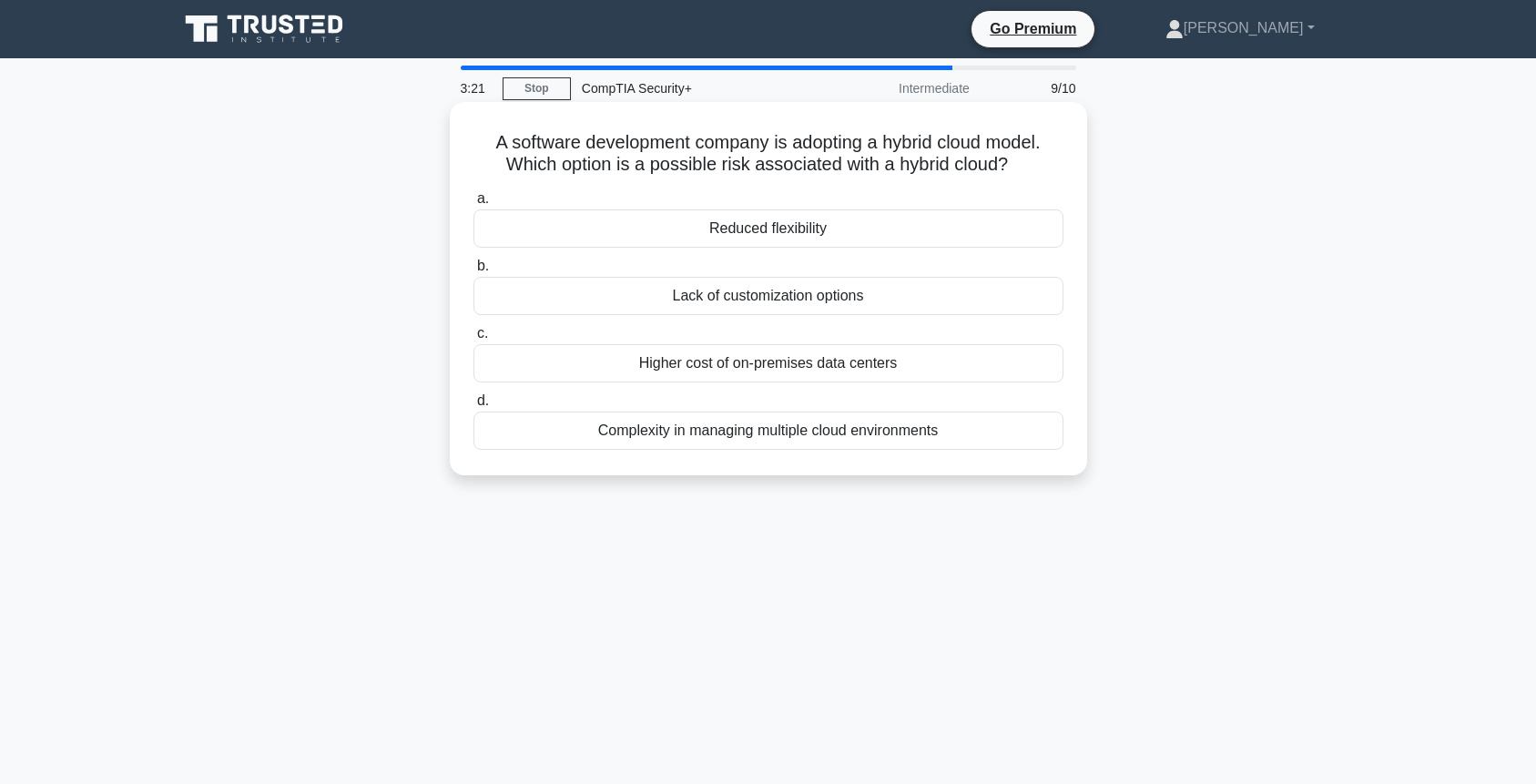
click at [801, 433] on div "Complexity in managing multiple cloud environments" at bounding box center [768, 430] width 590 height 39
click at [474, 407] on input "d. Complexity in managing multiple cloud environments" at bounding box center [474, 401] width 0 height 12
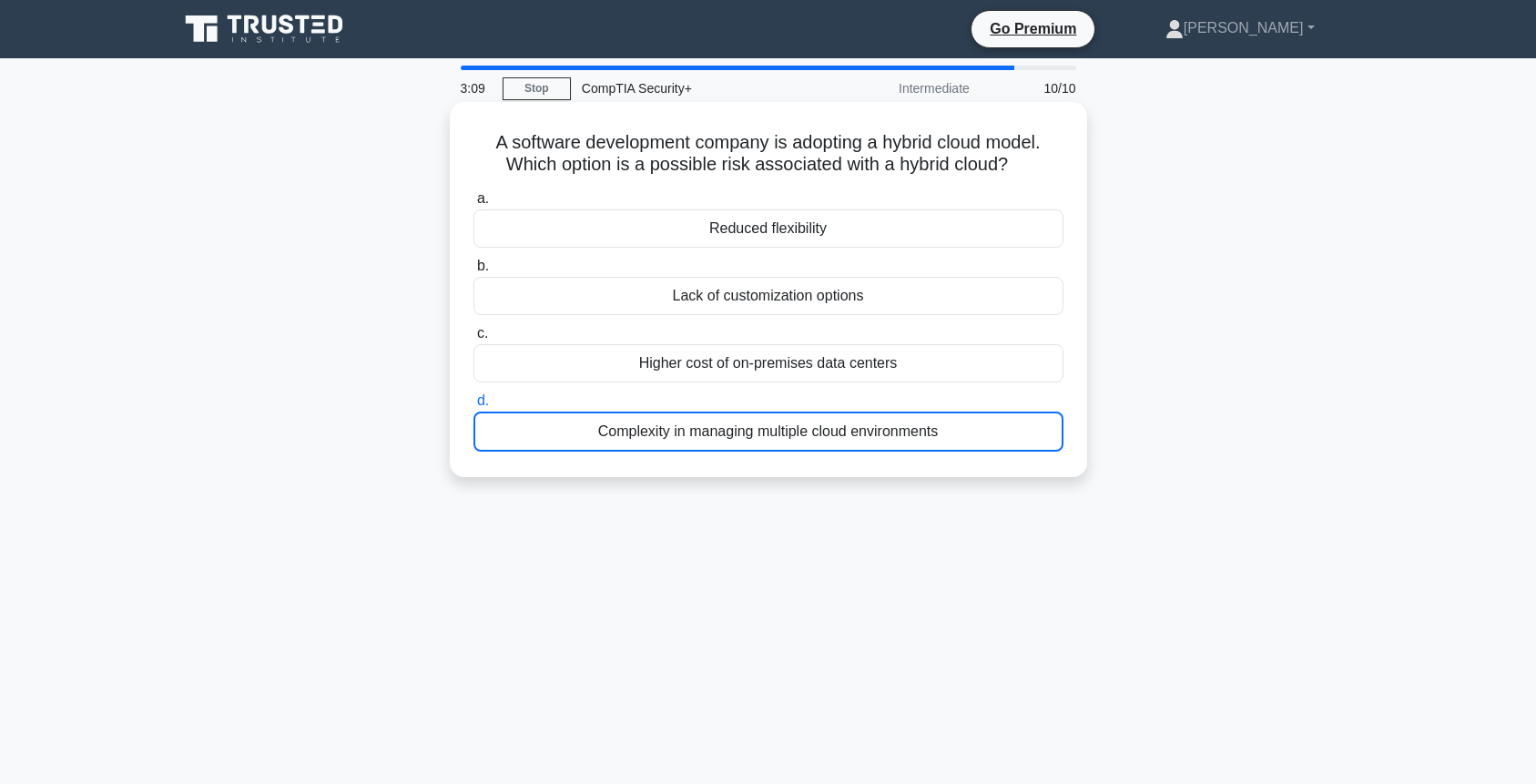
click at [780, 433] on div "Complexity in managing multiple cloud environments" at bounding box center [768, 431] width 590 height 40
click at [474, 407] on input "d. Complexity in managing multiple cloud environments" at bounding box center [474, 401] width 0 height 12
click at [807, 185] on div "a. Reduced flexibility b. Lack of customization options c. d." at bounding box center [768, 320] width 612 height 272
click at [838, 233] on div "Reduced flexibility" at bounding box center [768, 228] width 590 height 39
click at [474, 205] on input "a. Reduced flexibility" at bounding box center [474, 199] width 0 height 12
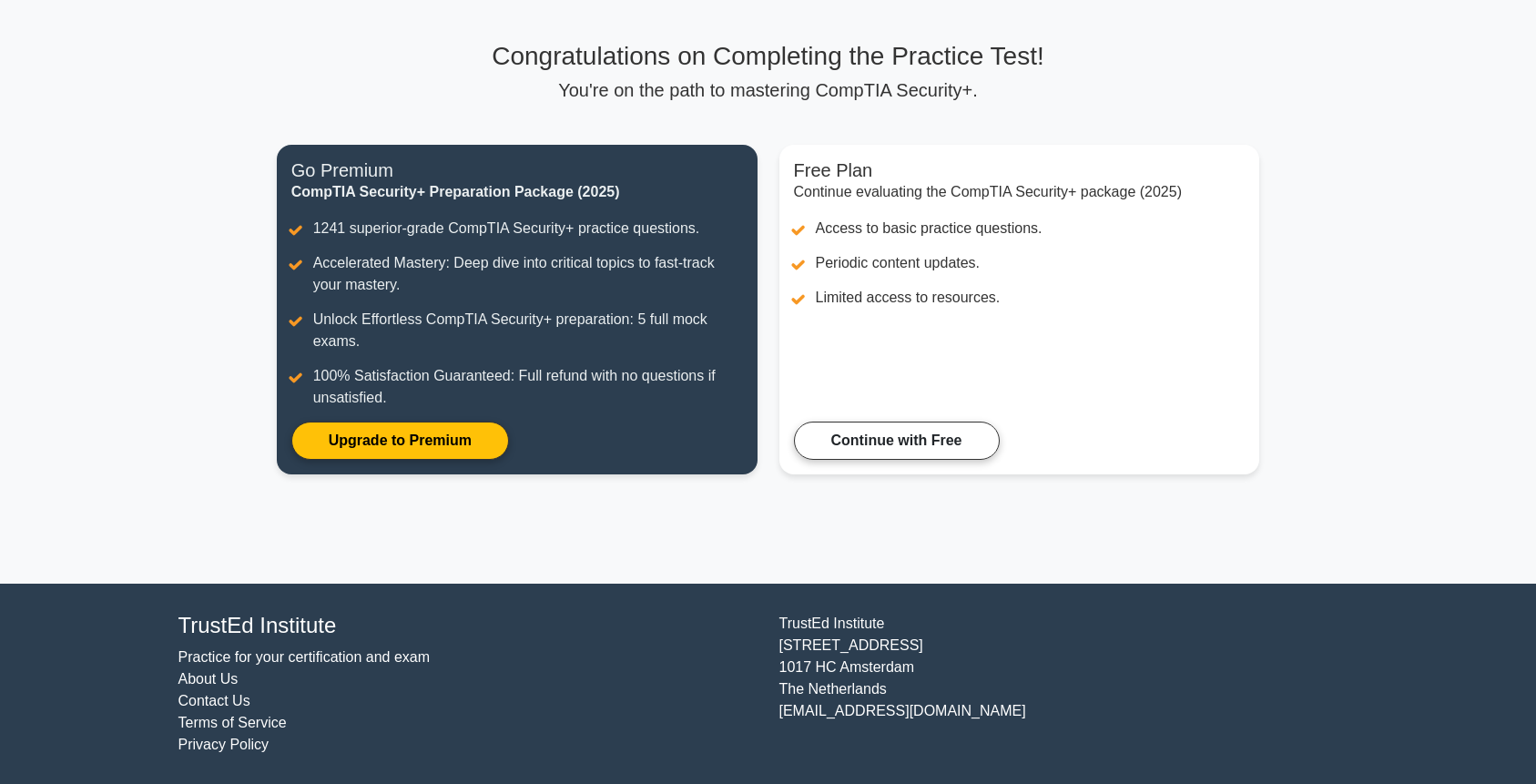
scroll to position [104, 0]
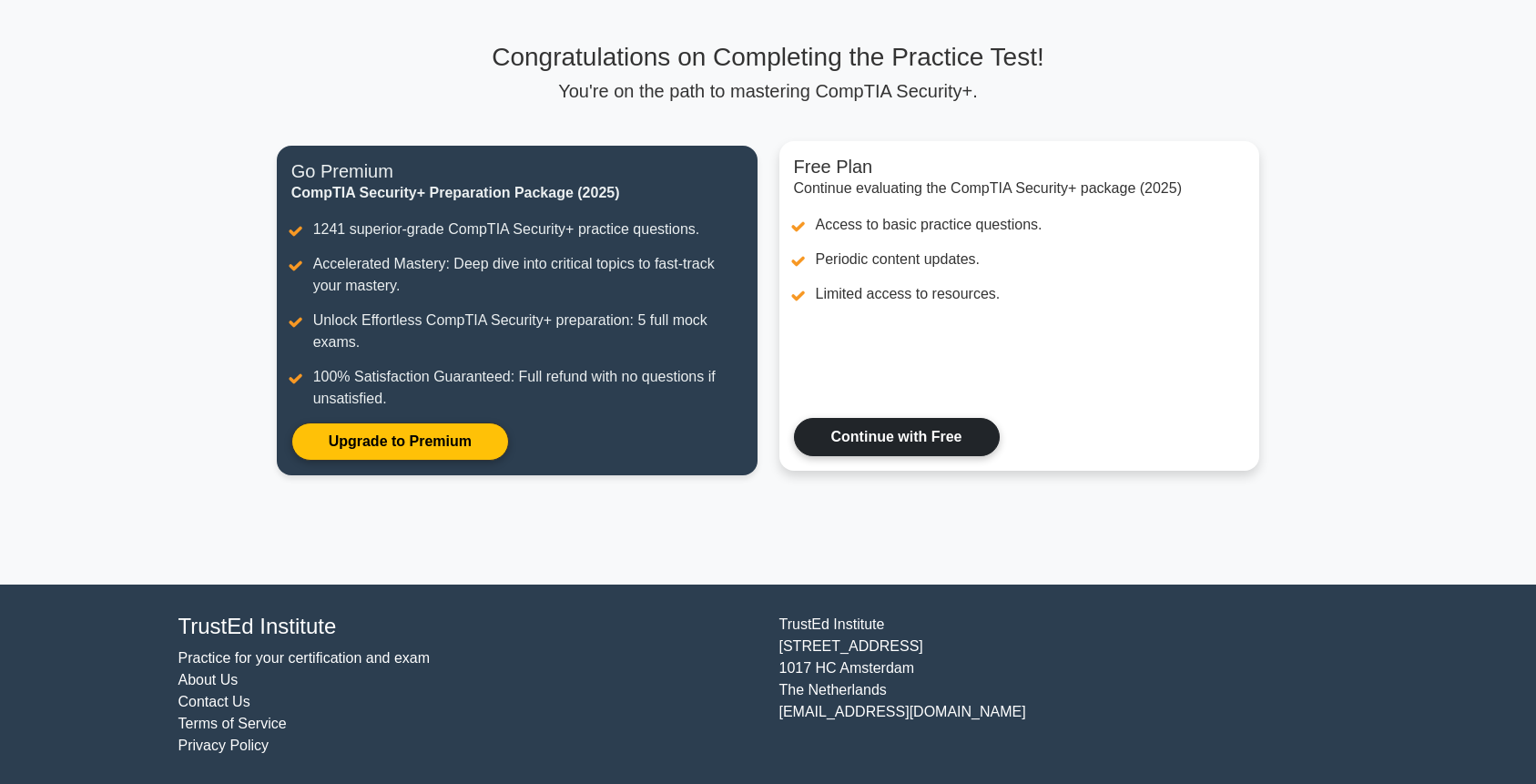
click at [894, 456] on link "Continue with Free" at bounding box center [897, 437] width 206 height 39
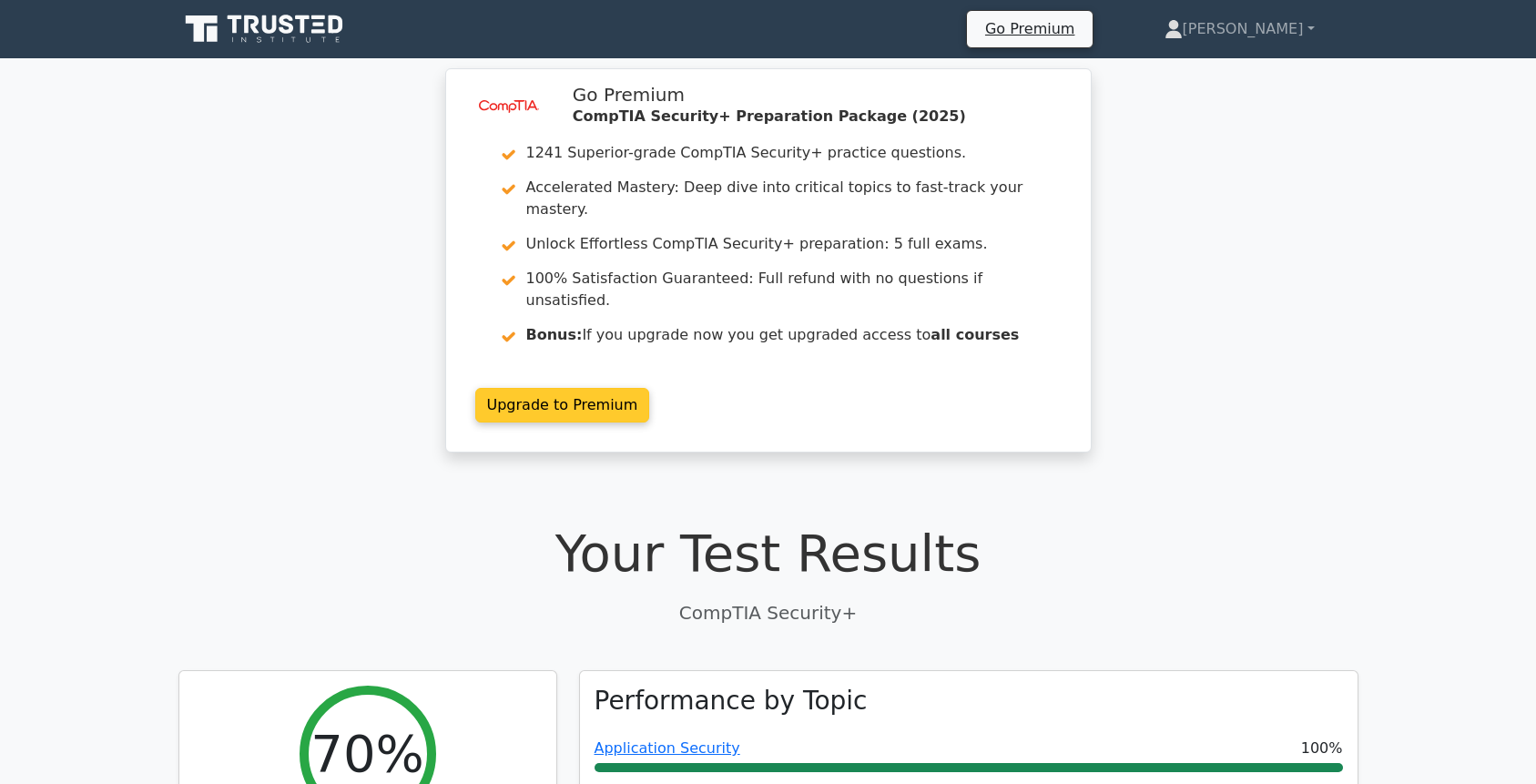
click at [578, 388] on link "Upgrade to Premium" at bounding box center [562, 404] width 175 height 35
